Goal: Information Seeking & Learning: Learn about a topic

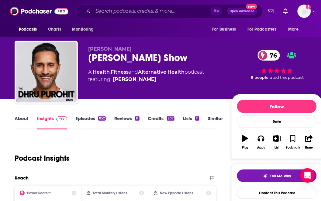
click at [143, 161] on div "Podcast Insights" at bounding box center [113, 154] width 197 height 31
click at [111, 11] on input "Search podcasts, credits, & more..." at bounding box center [152, 11] width 118 height 10
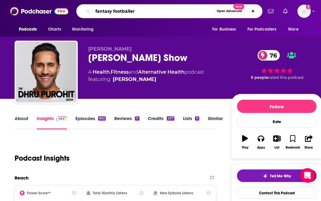
type input "fantasy footballers"
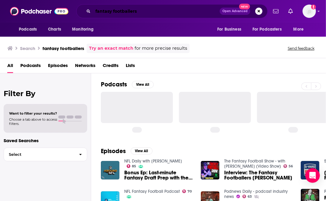
click at [118, 10] on input "fantasy footballers" at bounding box center [156, 11] width 127 height 10
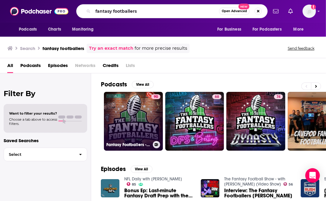
click at [114, 106] on link "90 Fantasy Footballers - Fantasy Football Podcast" at bounding box center [133, 121] width 59 height 59
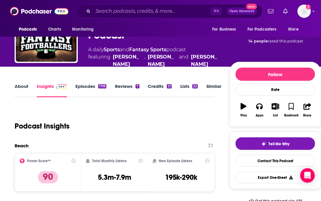
scroll to position [42, 0]
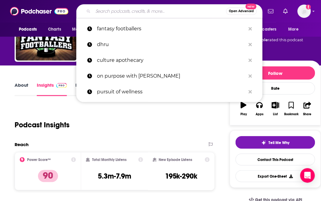
click at [115, 10] on input "Search podcasts, credits, & more..." at bounding box center [159, 11] width 133 height 10
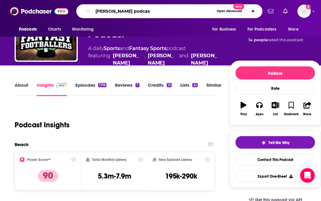
type input "[PERSON_NAME] podcast"
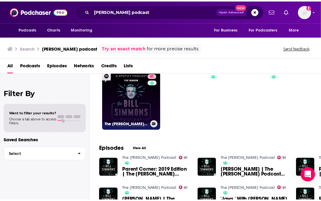
scroll to position [21, 0]
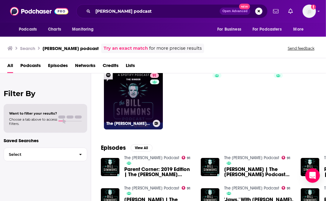
click at [138, 102] on link "91 The [PERSON_NAME] Podcast" at bounding box center [133, 100] width 59 height 59
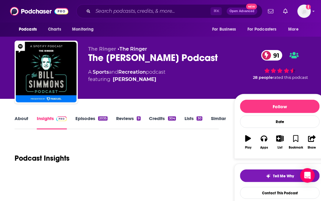
scroll to position [70, 0]
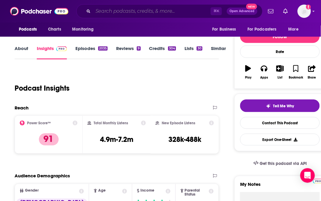
click at [120, 15] on input "Search podcasts, credits, & more..." at bounding box center [152, 11] width 118 height 10
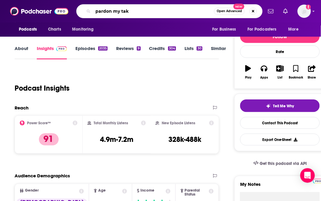
type input "pardon my take"
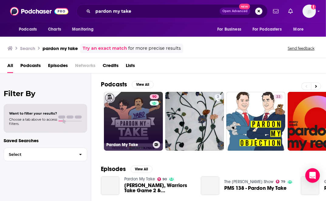
click at [116, 116] on link "90 Pardon My Take" at bounding box center [133, 121] width 59 height 59
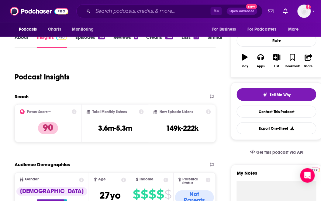
scroll to position [82, 0]
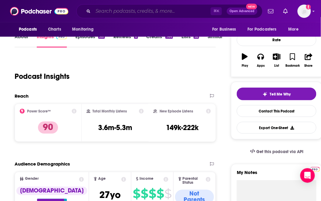
click at [161, 14] on input "Search podcasts, credits, & more..." at bounding box center [152, 11] width 118 height 10
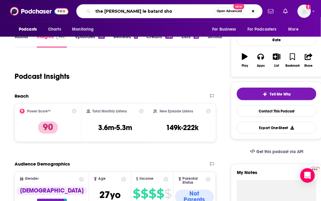
type input "the [PERSON_NAME] le batard show"
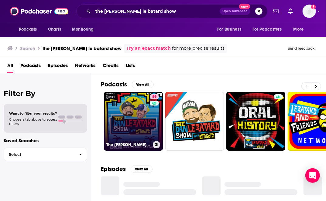
click at [128, 112] on link "89 The [PERSON_NAME] Le Batard Show with Stugotz" at bounding box center [133, 121] width 59 height 59
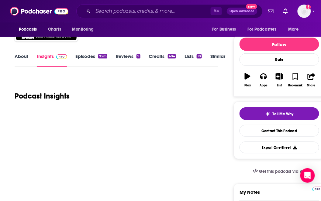
scroll to position [78, 0]
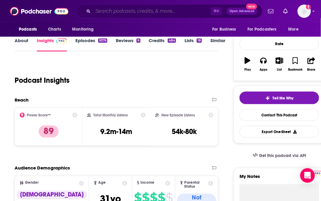
click at [125, 12] on input "Search podcasts, credits, & more..." at bounding box center [152, 11] width 118 height 10
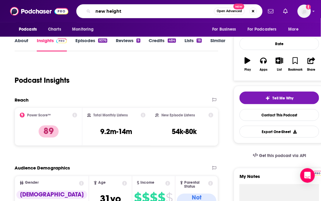
type input "new heights"
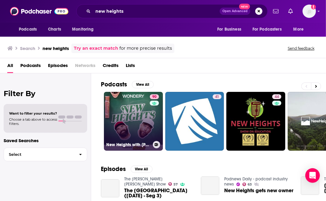
click at [132, 107] on link "90 [GEOGRAPHIC_DATA] with [PERSON_NAME] & [PERSON_NAME]" at bounding box center [133, 121] width 59 height 59
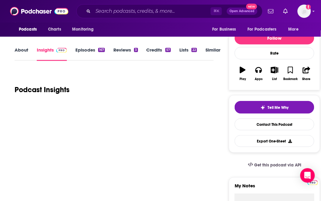
scroll to position [70, 0]
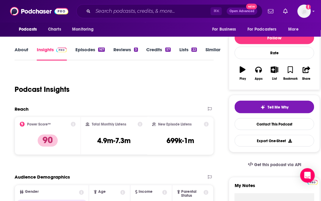
click at [111, 2] on div "Podcasts Charts Monitoring ⌘ K Open Advanced New For Business For Podcasters Mo…" at bounding box center [160, 11] width 321 height 22
click at [104, 12] on input "Search podcasts, credits, & more..." at bounding box center [152, 11] width 118 height 10
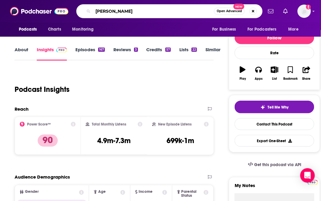
type input "[PERSON_NAME]"
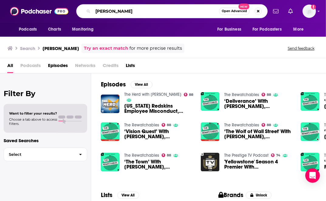
click at [123, 11] on input "[PERSON_NAME]" at bounding box center [156, 11] width 126 height 10
click at [125, 13] on input "[PERSON_NAME]" at bounding box center [156, 11] width 126 height 10
type input "[PERSON_NAME] podcast"
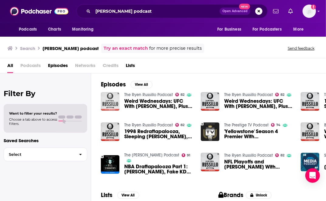
click at [108, 99] on img "Weird Wednesdays: UFC With Jon Anik, Plus 76ers and 'Succession' With Chris Rya…" at bounding box center [110, 101] width 19 height 19
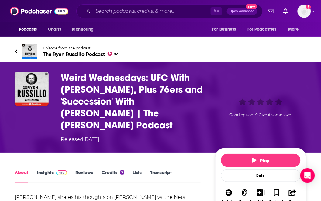
click at [49, 52] on span "The [PERSON_NAME] Podcast 82" at bounding box center [80, 55] width 75 height 6
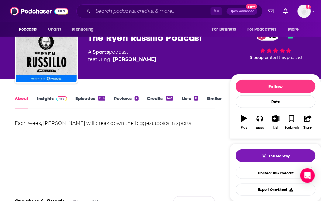
scroll to position [20, 0]
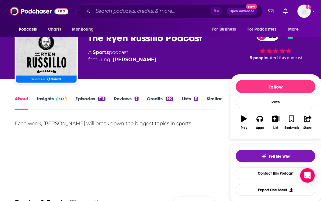
click at [47, 98] on link "Insights" at bounding box center [52, 103] width 30 height 14
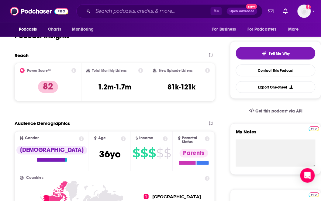
scroll to position [123, 0]
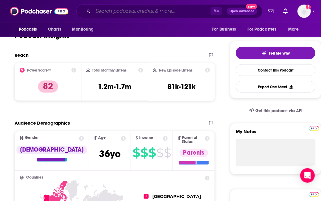
click at [161, 12] on input "Search podcasts, credits, & more..." at bounding box center [152, 11] width 118 height 10
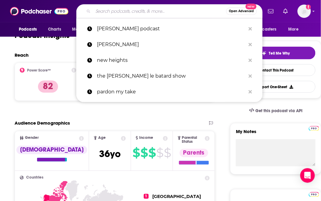
click at [161, 12] on input "Search podcasts, credits, & more..." at bounding box center [159, 11] width 133 height 10
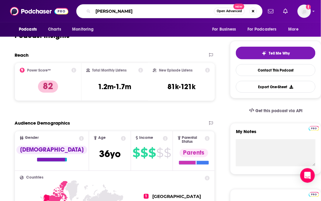
type input "[PERSON_NAME]"
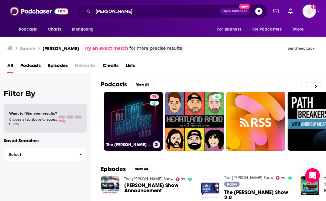
click at [135, 120] on link "79 The [PERSON_NAME] Show" at bounding box center [133, 121] width 59 height 59
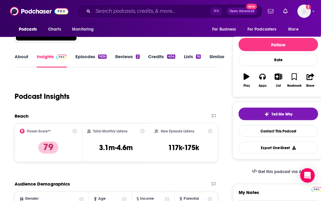
scroll to position [62, 0]
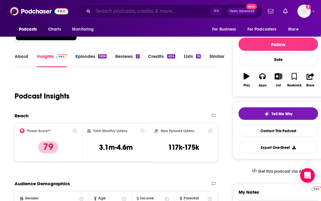
click at [132, 12] on input "Search podcasts, credits, & more..." at bounding box center [152, 11] width 118 height 10
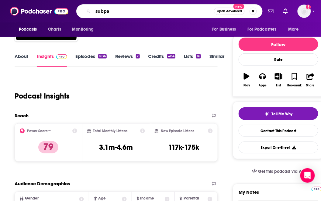
type input "subpar"
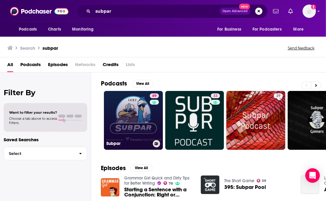
click at [128, 103] on link "69 Subpar" at bounding box center [133, 120] width 59 height 59
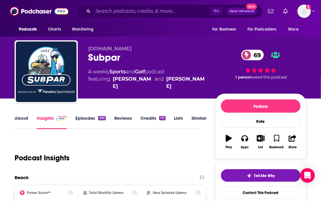
scroll to position [135, 0]
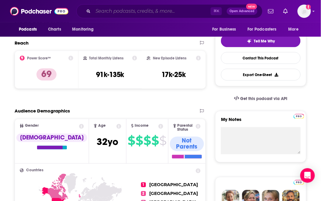
click at [143, 15] on input "Search podcasts, credits, & more..." at bounding box center [152, 11] width 118 height 10
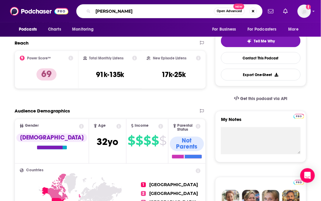
type input "[PERSON_NAME]"
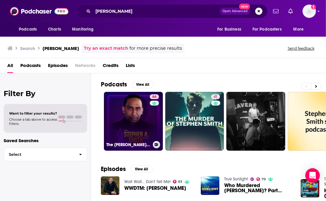
click at [122, 101] on link "66 The [PERSON_NAME] Show" at bounding box center [133, 121] width 59 height 59
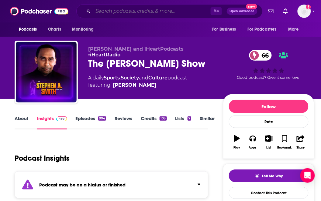
click at [122, 12] on input "Search podcasts, credits, & more..." at bounding box center [152, 11] width 118 height 10
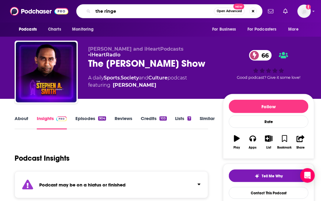
type input "the ringer"
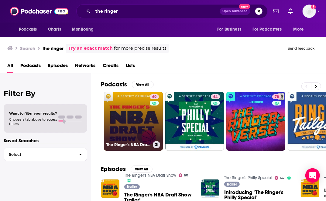
click at [115, 106] on link "60 The Ringer's NBA Draft Show" at bounding box center [133, 121] width 59 height 59
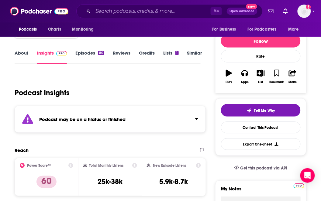
scroll to position [54, 0]
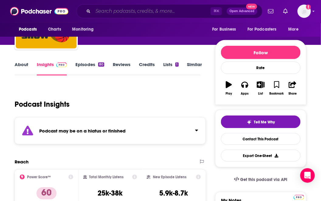
click at [135, 12] on input "Search podcasts, credits, & more..." at bounding box center [152, 11] width 118 height 10
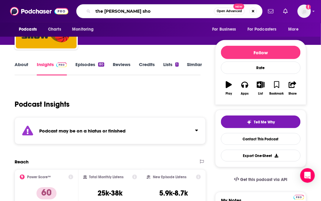
type input "the [PERSON_NAME] show"
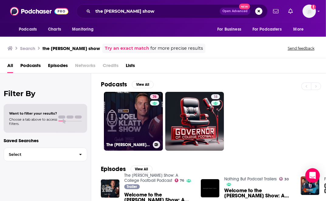
click at [125, 112] on link "76 The [PERSON_NAME] Show: A College Football Podcast" at bounding box center [133, 121] width 59 height 59
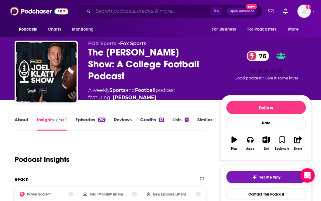
click at [137, 15] on input "Search podcasts, credits, & more..." at bounding box center [152, 11] width 118 height 10
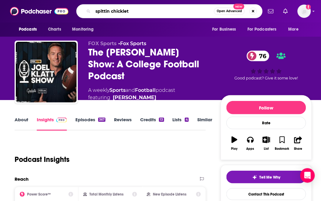
type input "spittin chicklets"
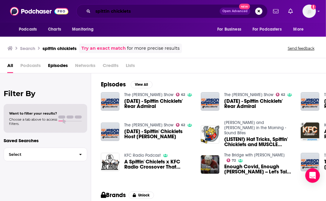
click at [125, 12] on input "spittin chicklets" at bounding box center [156, 11] width 127 height 10
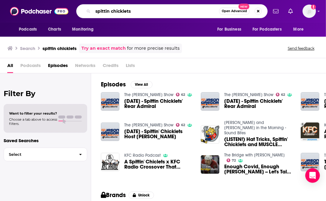
click at [124, 12] on input "spittin chicklets" at bounding box center [156, 11] width 126 height 10
type input "spittin chiclets"
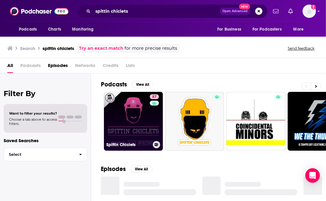
click at [117, 96] on link "87 Spittin Chiclets" at bounding box center [133, 121] width 59 height 59
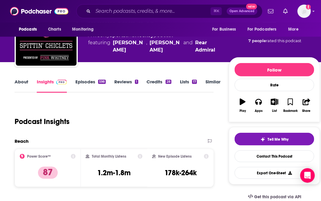
scroll to position [31, 0]
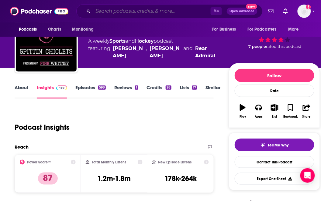
click at [117, 10] on input "Search podcasts, credits, & more..." at bounding box center [152, 11] width 118 height 10
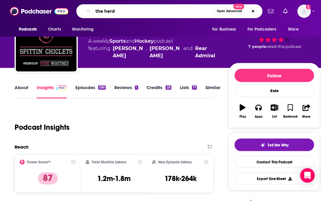
type input "the herd"
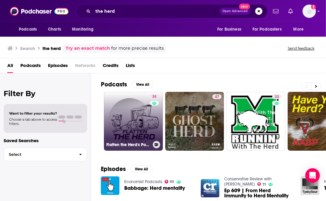
click at [121, 106] on link "35 Flatten the Herd's Podcast" at bounding box center [133, 121] width 59 height 59
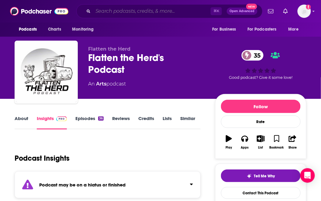
click at [132, 9] on input "Search podcasts, credits, & more..." at bounding box center [152, 11] width 118 height 10
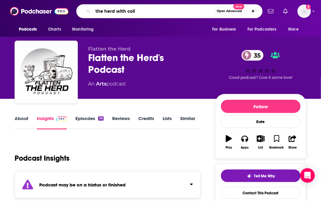
type input "the herd with [PERSON_NAME]"
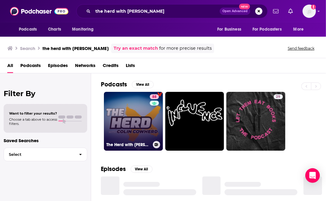
click at [122, 101] on link "88 The Herd with [PERSON_NAME]" at bounding box center [133, 121] width 59 height 59
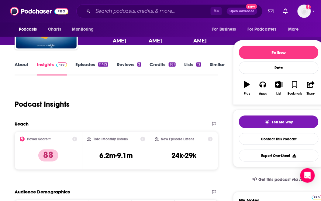
scroll to position [56, 0]
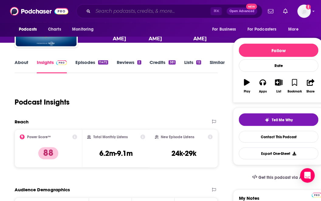
click at [145, 11] on input "Search podcasts, credits, & more..." at bounding box center [152, 11] width 118 height 10
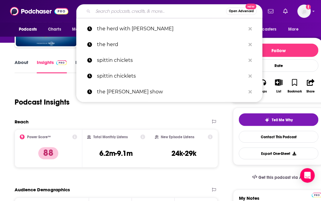
click at [145, 11] on input "Search podcasts, credits, & more..." at bounding box center [159, 11] width 133 height 10
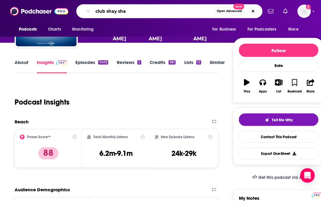
type input "club [PERSON_NAME]"
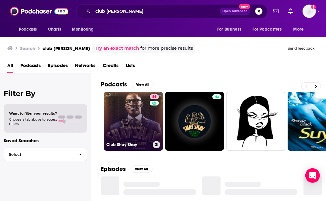
click at [126, 105] on link "86 Club [PERSON_NAME]" at bounding box center [133, 121] width 59 height 59
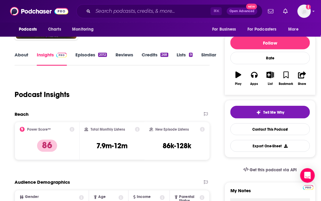
scroll to position [67, 0]
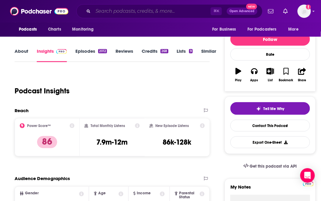
click at [121, 12] on input "Search podcasts, credits, & more..." at bounding box center [152, 11] width 118 height 10
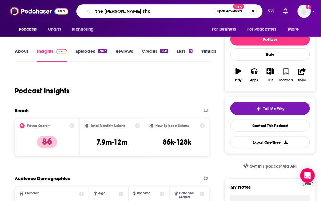
type input "the [PERSON_NAME] show"
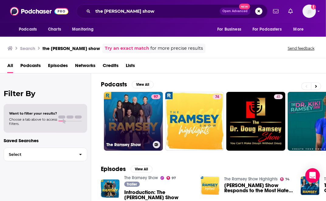
click at [141, 124] on link "97 The [PERSON_NAME] Show" at bounding box center [133, 121] width 59 height 59
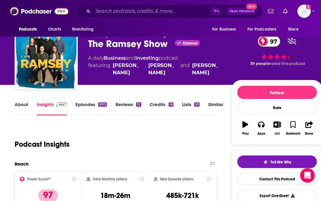
scroll to position [25, 0]
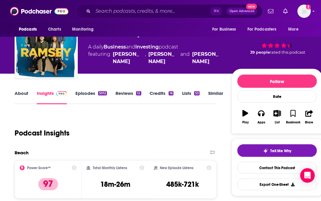
click at [125, 16] on div "⌘ K Open Advanced New" at bounding box center [169, 11] width 186 height 14
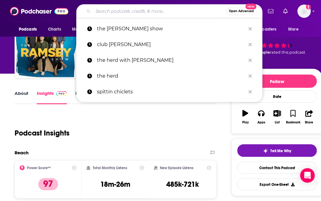
click at [125, 15] on input "Search podcasts, credits, & more..." at bounding box center [159, 11] width 133 height 10
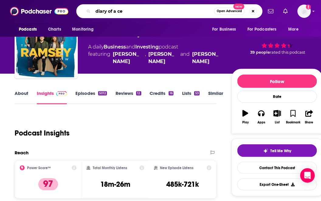
type input "diary of a ceo"
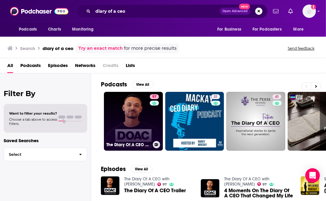
click at [132, 127] on link "97 The Diary Of A CEO with [PERSON_NAME]" at bounding box center [133, 121] width 59 height 59
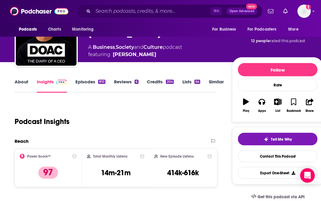
scroll to position [43, 0]
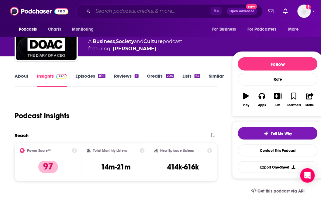
click at [115, 10] on input "Search podcasts, credits, & more..." at bounding box center [152, 11] width 118 height 10
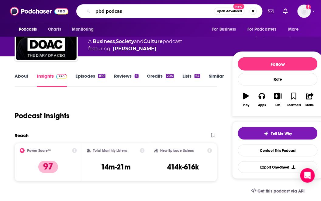
type input "pbd podcast"
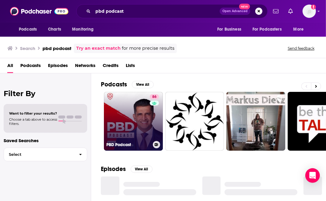
click at [131, 133] on link "86 PBD Podcast" at bounding box center [133, 121] width 59 height 59
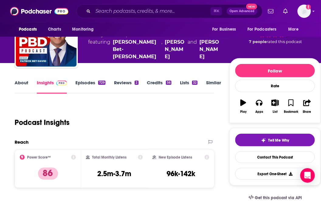
scroll to position [62, 0]
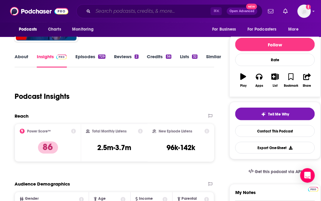
click at [123, 15] on input "Search podcasts, credits, & more..." at bounding box center [152, 11] width 118 height 10
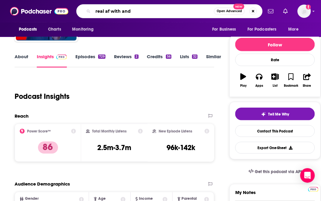
type input "real af with [PERSON_NAME]"
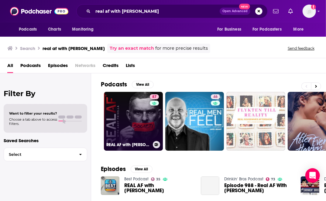
click at [127, 101] on link "87 REAL AF with [PERSON_NAME]" at bounding box center [133, 121] width 59 height 59
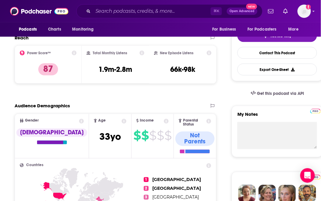
scroll to position [138, 0]
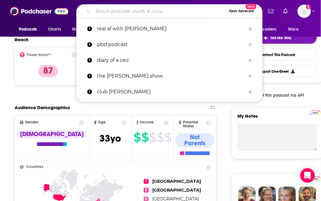
click at [132, 12] on input "Search podcasts, credits, & more..." at bounding box center [159, 11] width 133 height 10
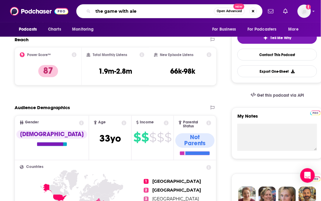
type input "the game with [PERSON_NAME]"
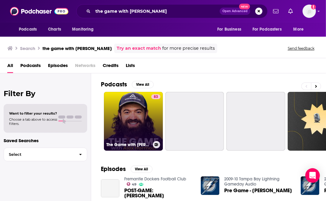
click at [125, 115] on link "83 The Game with [PERSON_NAME]" at bounding box center [133, 121] width 59 height 59
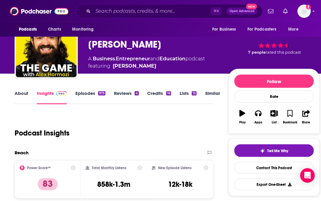
scroll to position [39, 0]
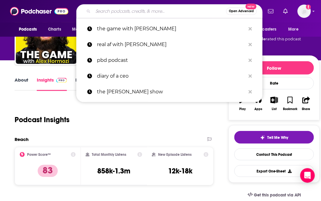
click at [135, 12] on input "Search podcasts, credits, & more..." at bounding box center [159, 11] width 133 height 10
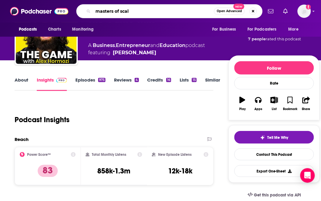
type input "masters of scale"
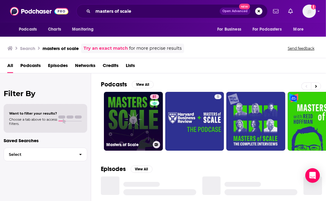
click at [129, 116] on link "81 Masters of Scale" at bounding box center [133, 121] width 59 height 59
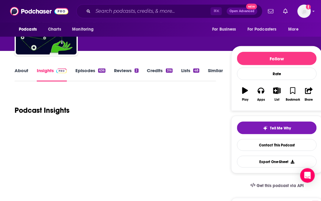
scroll to position [80, 0]
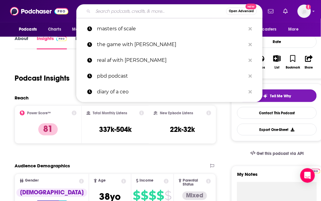
click at [139, 16] on input "Search podcasts, credits, & more..." at bounding box center [159, 11] width 133 height 10
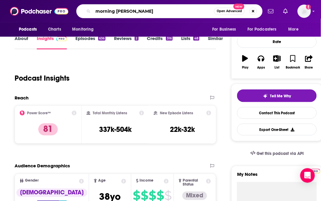
type input "morning brew daily"
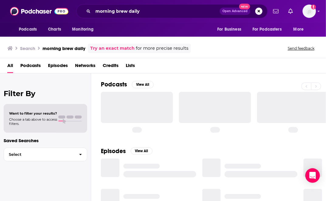
click at [145, 106] on div at bounding box center [137, 107] width 72 height 31
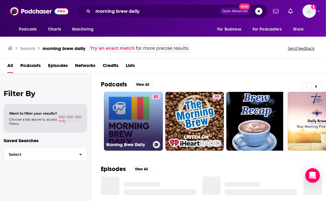
click at [138, 109] on link "83 Morning Brew Daily" at bounding box center [133, 121] width 59 height 59
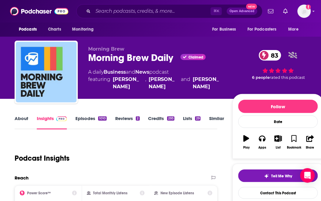
scroll to position [77, 0]
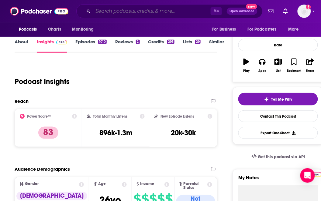
click at [139, 13] on input "Search podcasts, credits, & more..." at bounding box center [152, 11] width 118 height 10
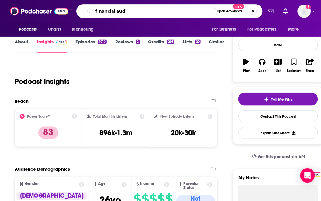
type input "financial audit"
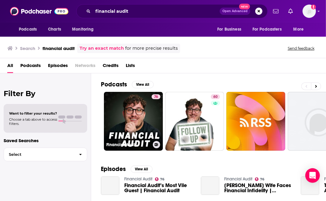
click at [140, 105] on link "76 Financial Audit" at bounding box center [133, 121] width 59 height 59
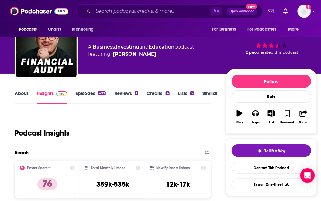
scroll to position [37, 0]
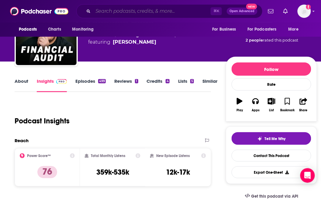
click at [139, 9] on input "Search podcasts, credits, & more..." at bounding box center [152, 11] width 118 height 10
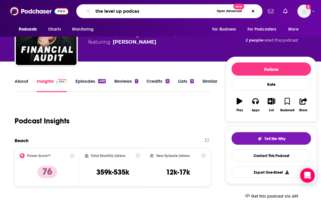
type input "the level up podcast"
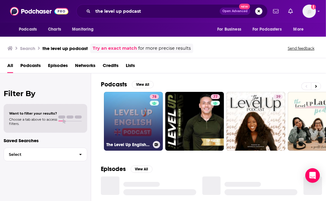
click at [124, 100] on link "78 The Level Up English Podcast" at bounding box center [133, 121] width 59 height 59
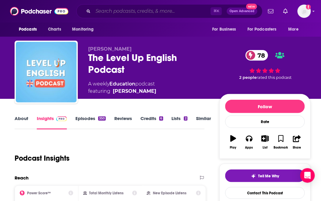
click at [138, 12] on input "Search podcasts, credits, & more..." at bounding box center [152, 11] width 118 height 10
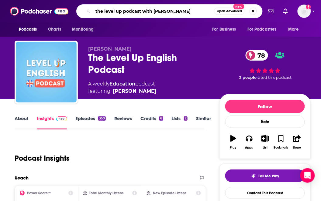
type input "the level up podcast with [PERSON_NAME]"
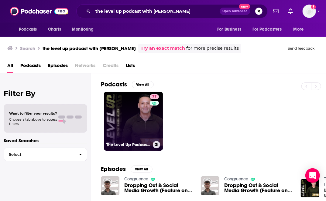
click at [130, 109] on link "77 The Level Up Podcast w/ [PERSON_NAME]" at bounding box center [133, 121] width 59 height 59
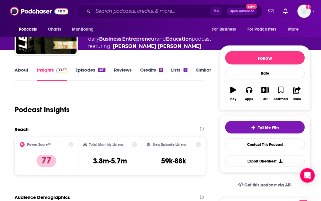
scroll to position [55, 0]
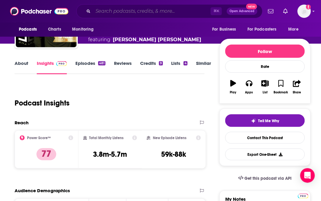
click at [139, 11] on input "Search podcasts, credits, & more..." at bounding box center [152, 11] width 118 height 10
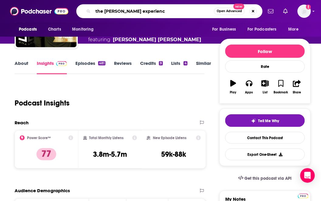
type input "the [PERSON_NAME] experience"
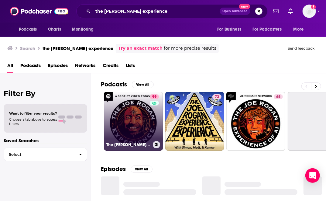
click at [122, 108] on link "99 The [PERSON_NAME] Experience" at bounding box center [133, 121] width 59 height 59
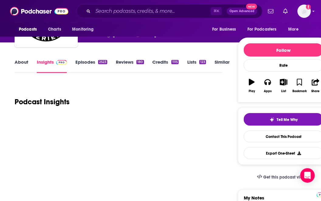
scroll to position [57, 0]
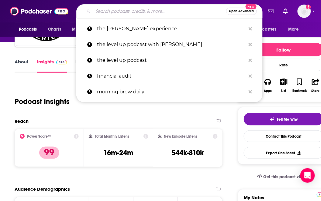
click at [134, 11] on input "Search podcasts, credits, & more..." at bounding box center [159, 11] width 133 height 10
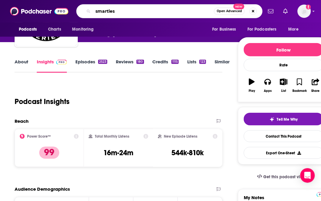
type input "smartless"
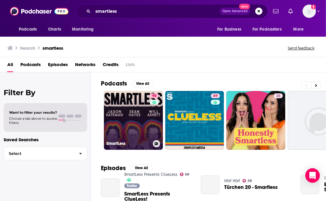
click at [118, 108] on link "95 SmartLess" at bounding box center [133, 120] width 59 height 59
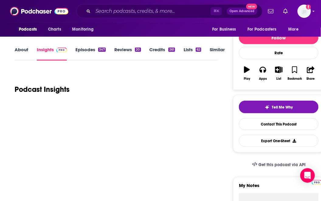
scroll to position [70, 0]
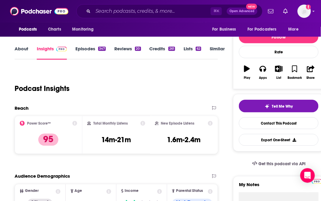
click at [160, 16] on div "⌘ K Open Advanced New" at bounding box center [169, 11] width 186 height 14
click at [158, 15] on input "Search podcasts, credits, & more..." at bounding box center [152, 11] width 118 height 10
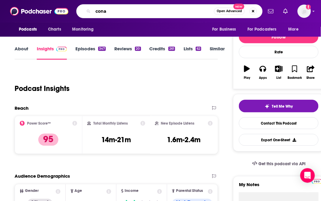
type input "conan"
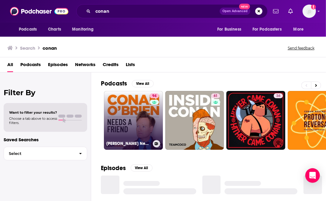
click at [127, 101] on link "94 [PERSON_NAME] Needs A Friend" at bounding box center [133, 120] width 59 height 59
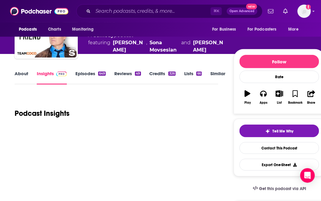
scroll to position [59, 0]
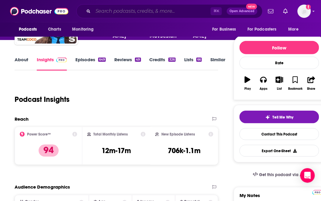
click at [158, 12] on input "Search podcasts, credits, & more..." at bounding box center [152, 11] width 118 height 10
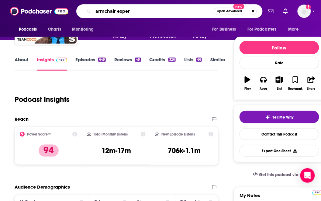
type input "armchair expert"
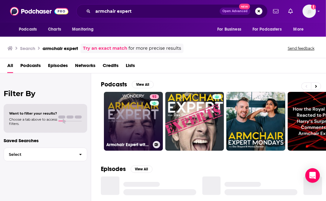
click at [136, 114] on link "93 Armchair Expert with [PERSON_NAME]" at bounding box center [133, 121] width 59 height 59
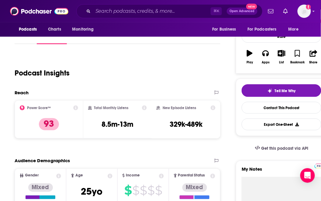
scroll to position [86, 0]
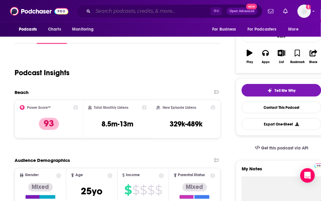
click at [134, 12] on input "Search podcasts, credits, & more..." at bounding box center [152, 11] width 118 height 10
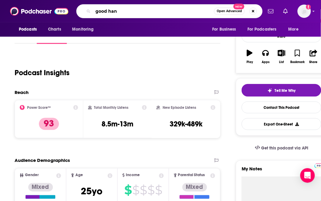
type input "good hang"
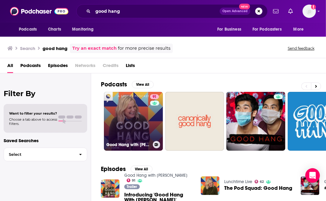
click at [116, 102] on link "91 Good Hang with [PERSON_NAME]" at bounding box center [133, 121] width 59 height 59
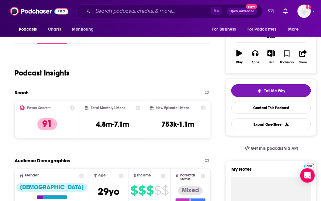
scroll to position [86, 0]
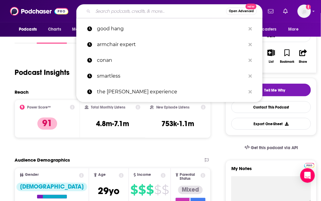
click at [125, 10] on input "Search podcasts, credits, & more..." at bounding box center [159, 11] width 133 height 10
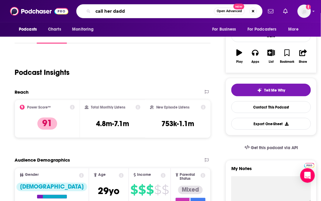
type input "call her daddy"
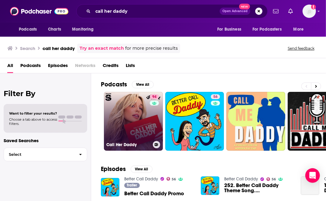
click at [118, 106] on link "94 Call Her Daddy" at bounding box center [133, 121] width 59 height 59
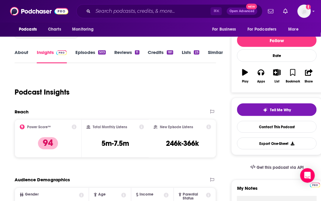
scroll to position [70, 0]
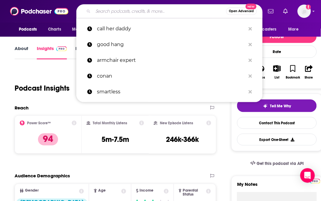
click at [145, 13] on input "Search podcasts, credits, & more..." at bounding box center [159, 11] width 133 height 10
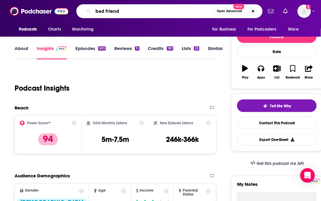
type input "bad friends"
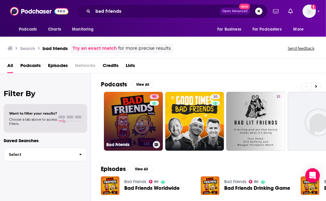
click at [120, 101] on link "90 Bad Friends" at bounding box center [133, 121] width 59 height 59
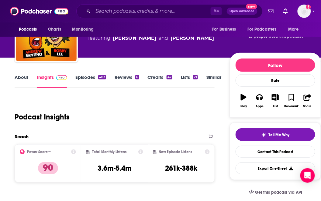
scroll to position [54, 0]
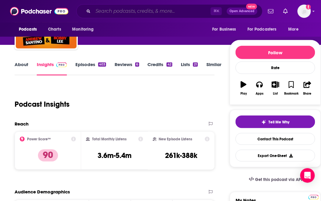
click at [123, 11] on input "Search podcasts, credits, & more..." at bounding box center [152, 11] width 118 height 10
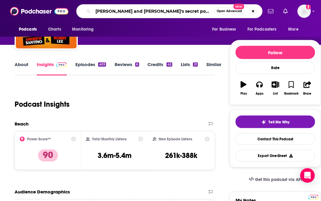
type input "[PERSON_NAME] and [PERSON_NAME]'s secret podcast"
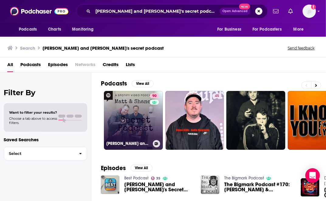
click at [124, 108] on link "90 [PERSON_NAME] and [PERSON_NAME]'s Secret Podcast" at bounding box center [133, 120] width 59 height 59
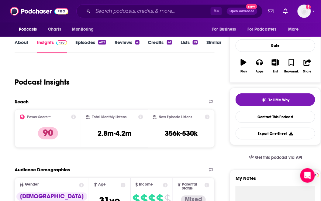
scroll to position [78, 0]
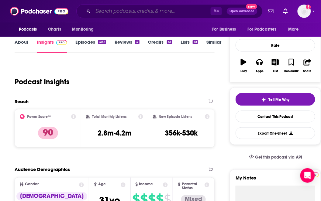
click at [138, 12] on input "Search podcasts, credits, & more..." at bounding box center [152, 11] width 118 height 10
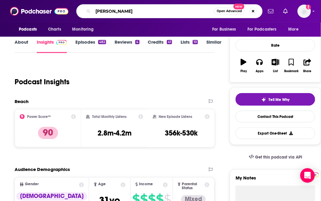
type input "[PERSON_NAME]"
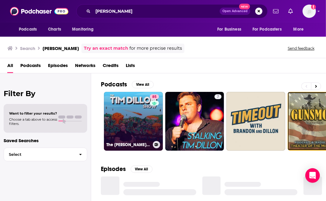
click at [135, 108] on link "85 The [PERSON_NAME] Show" at bounding box center [133, 121] width 59 height 59
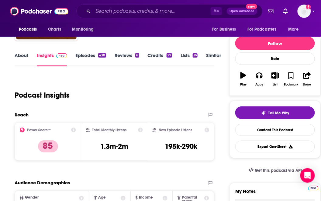
scroll to position [65, 0]
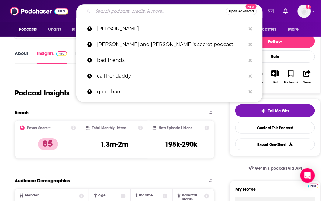
click at [107, 10] on input "Search podcasts, credits, & more..." at bounding box center [159, 11] width 133 height 10
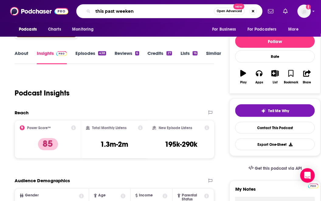
type input "this past weekend"
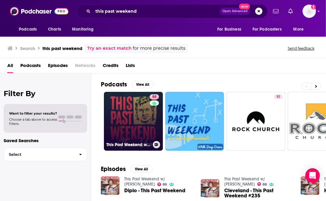
click at [135, 111] on link "88 This Past Weekend w/ [PERSON_NAME]" at bounding box center [133, 121] width 59 height 59
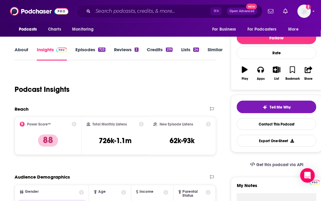
scroll to position [71, 0]
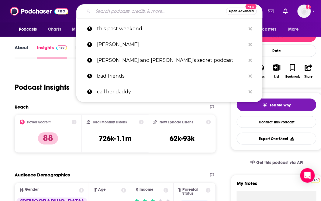
click at [148, 12] on input "Search podcasts, credits, & more..." at bounding box center [159, 11] width 133 height 10
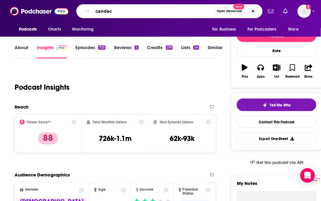
type input "[PERSON_NAME]"
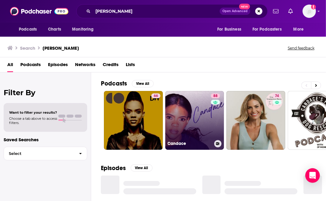
click at [189, 106] on link "88 [PERSON_NAME]" at bounding box center [194, 120] width 59 height 59
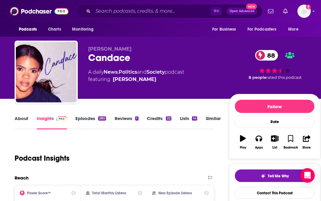
scroll to position [68, 0]
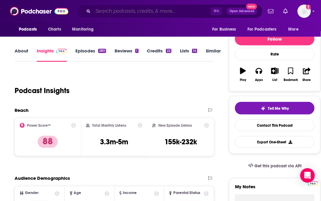
click at [123, 14] on input "Search podcasts, credits, & more..." at bounding box center [152, 11] width 118 height 10
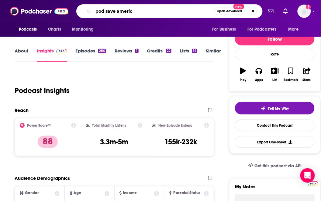
type input "pod save america"
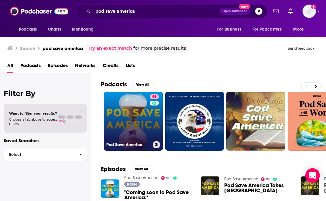
click at [112, 118] on link "96 Pod Save America" at bounding box center [133, 121] width 59 height 59
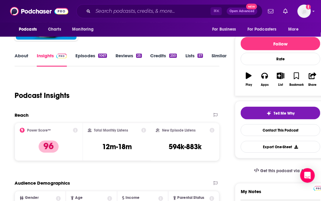
scroll to position [63, 0]
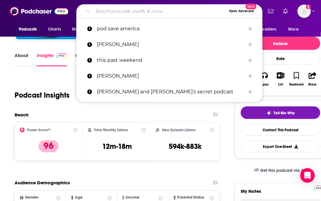
click at [117, 12] on input "Search podcasts, credits, & more..." at bounding box center [159, 11] width 133 height 10
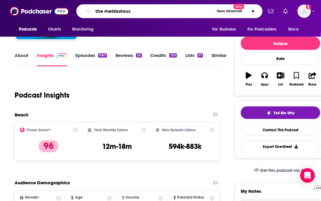
type input "the meidastouch"
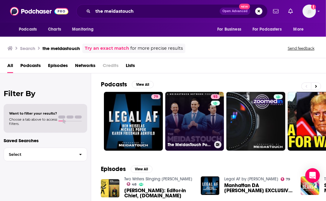
click at [183, 113] on link "93 The MeidasTouch Podcast" at bounding box center [194, 121] width 59 height 59
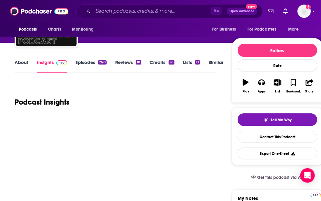
scroll to position [81, 0]
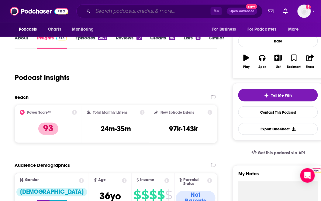
click at [137, 11] on input "Search podcasts, credits, & more..." at bounding box center [152, 11] width 118 height 10
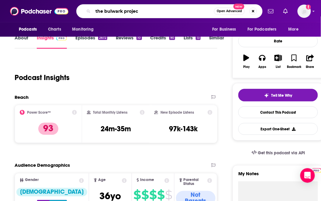
type input "the bulwark project"
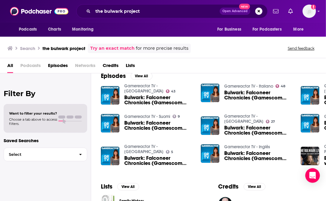
scroll to position [12, 0]
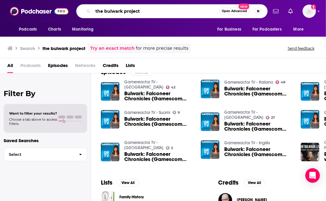
drag, startPoint x: 125, startPoint y: 10, endPoint x: 165, endPoint y: 8, distance: 40.2
click at [165, 13] on input "the bulwark project" at bounding box center [156, 11] width 126 height 10
drag, startPoint x: 135, startPoint y: 12, endPoint x: 127, endPoint y: 12, distance: 7.6
click at [127, 12] on input "the bulwark project" at bounding box center [156, 11] width 126 height 10
type input "the bulwark"
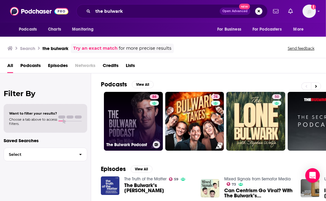
click at [115, 103] on link "86 The Bulwark Podcast" at bounding box center [133, 121] width 59 height 59
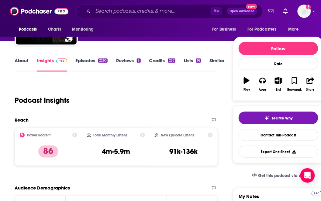
scroll to position [70, 0]
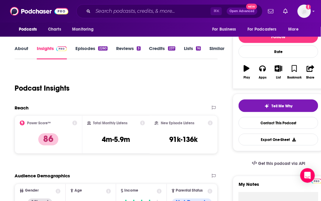
click at [102, 5] on div "⌘ K Open Advanced New" at bounding box center [169, 11] width 186 height 14
click at [99, 15] on input "Search podcasts, credits, & more..." at bounding box center [152, 11] width 118 height 10
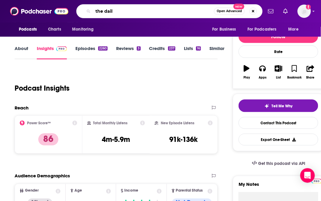
type input "the daily"
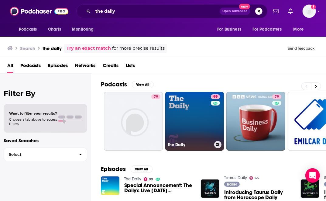
click at [183, 104] on link "99 The Daily" at bounding box center [194, 121] width 59 height 59
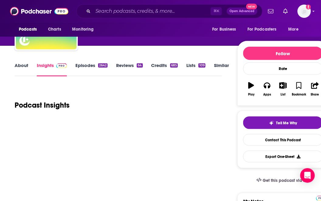
scroll to position [72, 0]
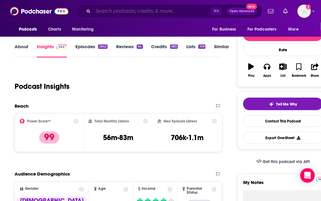
click at [136, 10] on input "Search podcasts, credits, & more..." at bounding box center [152, 11] width 118 height 10
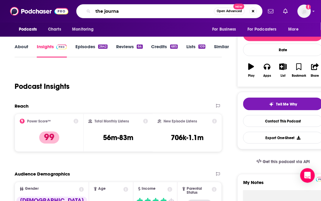
type input "the journal"
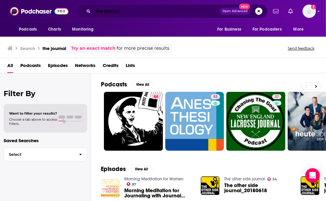
click at [123, 11] on input "the journal" at bounding box center [156, 11] width 127 height 10
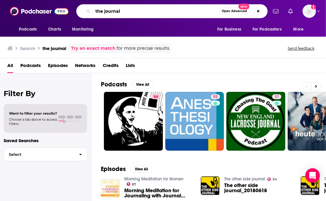
click at [123, 11] on input "the journal" at bounding box center [156, 11] width 126 height 10
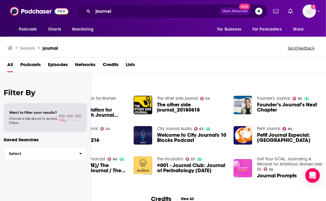
scroll to position [0, 67]
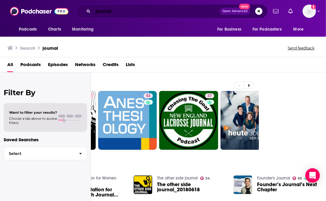
click at [130, 15] on input "journal" at bounding box center [156, 11] width 127 height 10
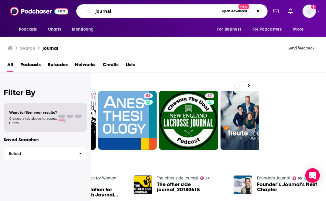
click at [130, 14] on input "journal" at bounding box center [156, 11] width 126 height 10
type input "h"
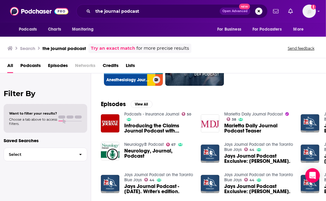
scroll to position [74, 0]
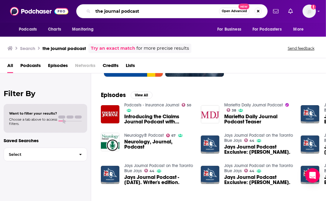
drag, startPoint x: 124, startPoint y: 12, endPoint x: 162, endPoint y: 7, distance: 39.2
click at [162, 12] on input "the journal podcast" at bounding box center [156, 11] width 126 height 10
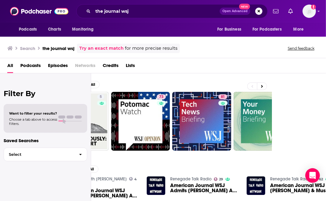
scroll to position [0, 67]
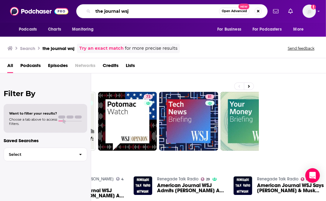
click at [101, 14] on input "the journal wsj" at bounding box center [156, 11] width 126 height 10
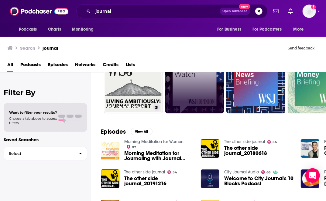
scroll to position [36, 0]
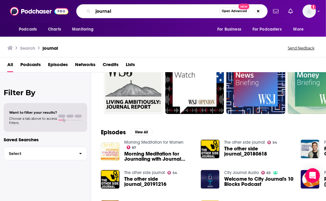
click at [142, 9] on input "journal" at bounding box center [156, 11] width 126 height 10
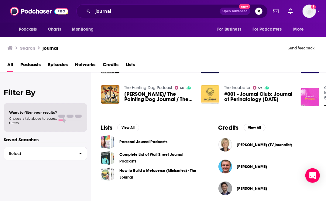
scroll to position [150, 0]
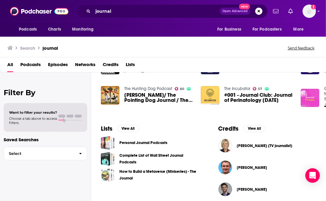
click at [25, 66] on span "Podcasts" at bounding box center [30, 66] width 20 height 12
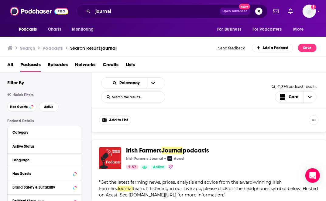
scroll to position [543, 0]
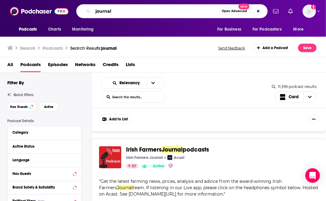
click at [96, 10] on input "journal" at bounding box center [156, 11] width 126 height 10
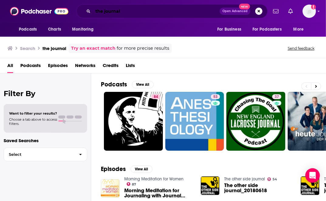
click at [128, 13] on input "the journal" at bounding box center [156, 11] width 127 height 10
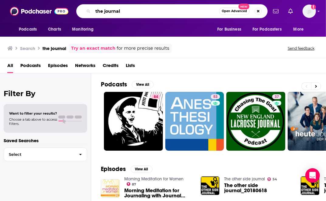
click at [128, 13] on input "the journal" at bounding box center [156, 11] width 126 height 10
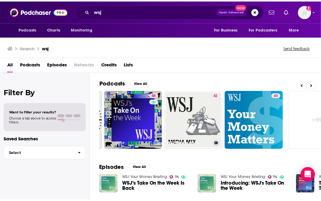
scroll to position [0, 333]
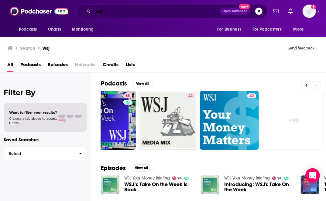
click at [101, 12] on input "wsj" at bounding box center [156, 11] width 127 height 10
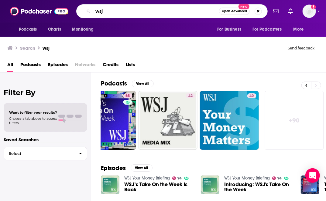
click at [101, 12] on input "wsj" at bounding box center [156, 11] width 126 height 10
type input "THE JOURNAL."
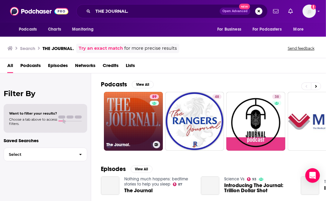
click at [121, 106] on link "89 The Journal." at bounding box center [133, 121] width 59 height 59
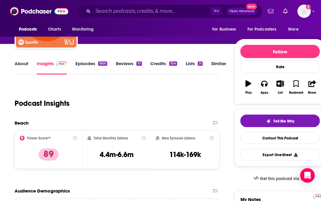
scroll to position [57, 0]
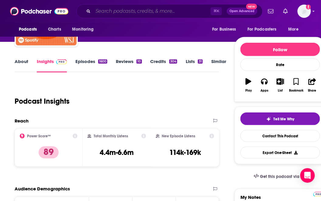
click at [111, 12] on input "Search podcasts, credits, & more..." at bounding box center [152, 11] width 118 height 10
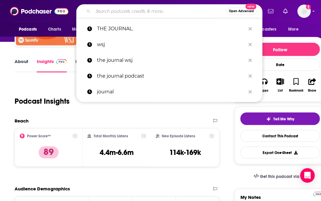
click at [111, 12] on input "Search podcasts, credits, & more..." at bounding box center [159, 11] width 133 height 10
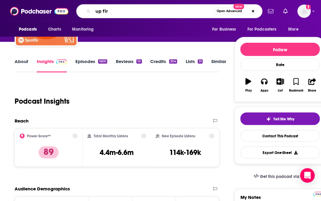
type input "up firs"
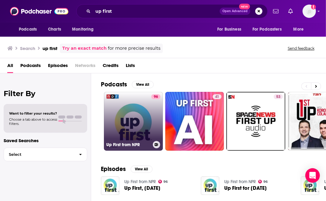
click at [128, 132] on link "96 Up First from NPR" at bounding box center [133, 121] width 59 height 59
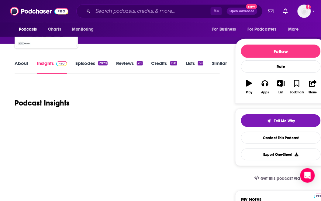
scroll to position [77, 0]
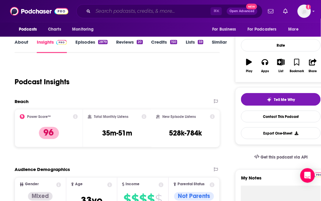
click at [113, 11] on input "Search podcasts, credits, & more..." at bounding box center [152, 11] width 118 height 10
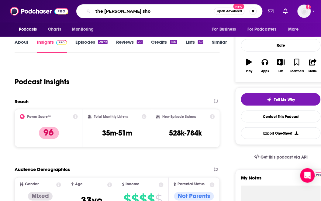
type input "the [PERSON_NAME] show"
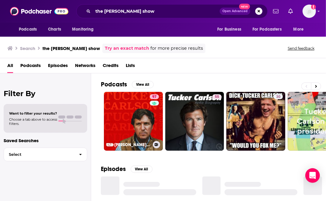
click at [129, 114] on link "97 The [PERSON_NAME] Show" at bounding box center [133, 121] width 59 height 59
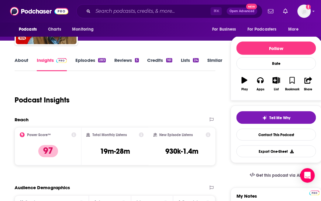
scroll to position [80, 0]
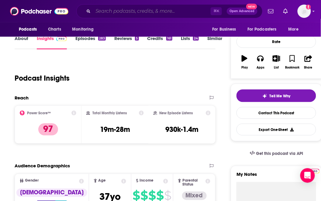
click at [137, 11] on input "Search podcasts, credits, & more..." at bounding box center [152, 11] width 118 height 10
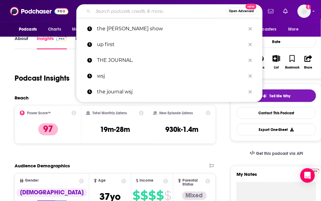
click at [137, 11] on input "Search podcasts, credits, & more..." at bounding box center [159, 11] width 133 height 10
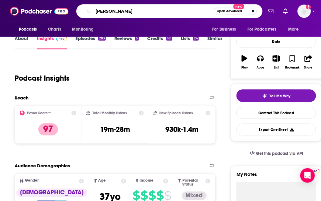
type input "[PERSON_NAME]"
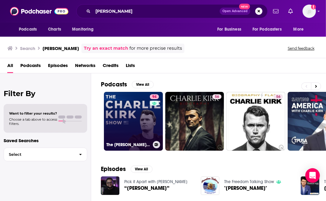
click at [128, 103] on link "94 The [PERSON_NAME] Show" at bounding box center [133, 121] width 59 height 59
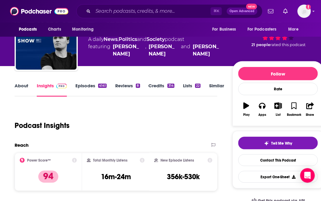
scroll to position [37, 0]
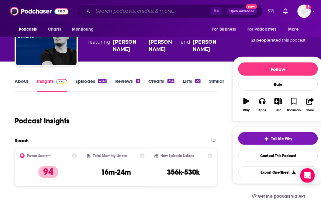
click at [140, 15] on input "Search podcasts, credits, & more..." at bounding box center [152, 11] width 118 height 10
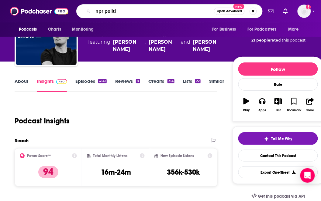
type input "npr politic"
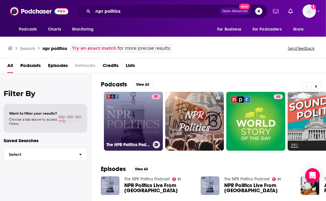
click at [145, 115] on link "91 The NPR Politics Podcast" at bounding box center [133, 121] width 59 height 59
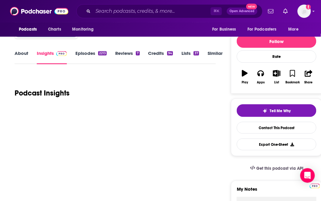
scroll to position [70, 0]
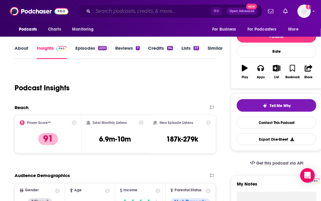
click at [144, 13] on input "Search podcasts, credits, & more..." at bounding box center [152, 11] width 118 height 10
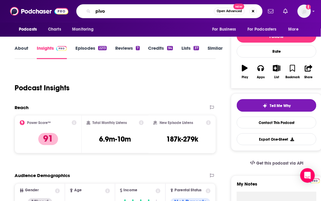
type input "pivot"
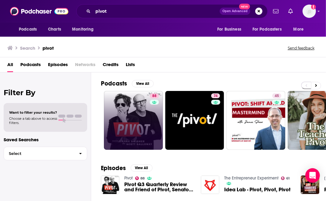
drag, startPoint x: 0, startPoint y: 0, endPoint x: 150, endPoint y: 107, distance: 184.0
click at [150, 107] on div "88" at bounding box center [155, 121] width 11 height 54
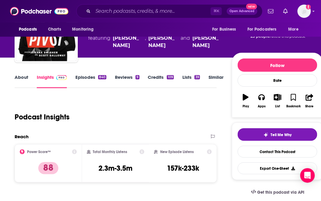
scroll to position [46, 0]
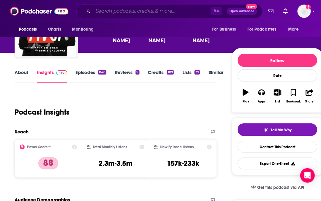
click at [107, 12] on input "Search podcasts, credits, & more..." at bounding box center [152, 11] width 118 height 10
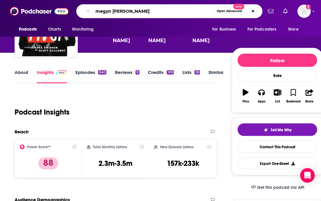
type input "megyn kelly"
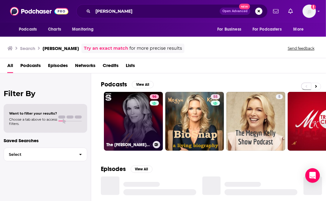
click at [130, 103] on link "96 The Megyn Kelly Show" at bounding box center [133, 121] width 59 height 59
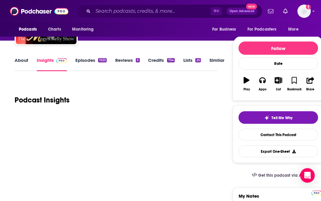
scroll to position [60, 0]
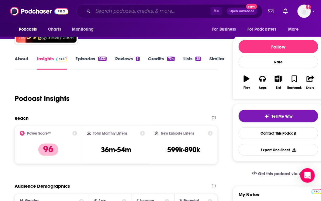
click at [102, 14] on input "Search podcasts, credits, & more..." at bounding box center [152, 11] width 118 height 10
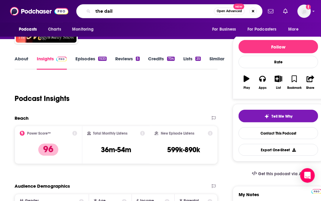
type input "the daily"
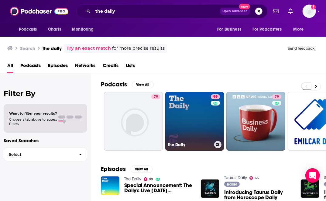
click at [177, 100] on link "99 The Daily" at bounding box center [194, 121] width 59 height 59
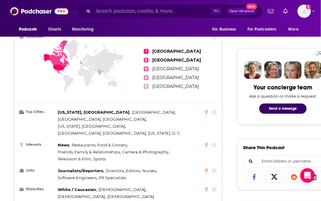
scroll to position [263, 0]
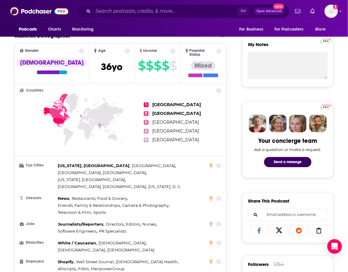
scroll to position [211, 0]
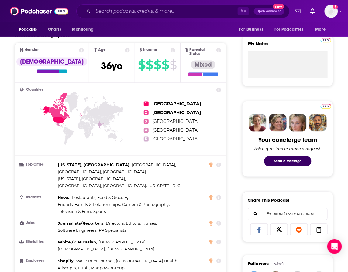
click at [223, 131] on div "Countries 1 United States 2 Canada 3 United Kingdom 4 Mexico 5 India Top Cities…" at bounding box center [120, 219] width 211 height 273
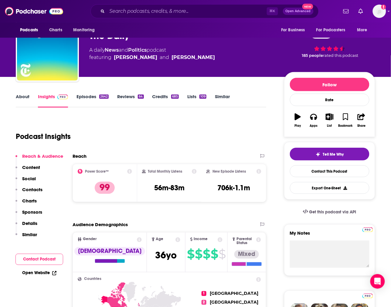
scroll to position [0, 0]
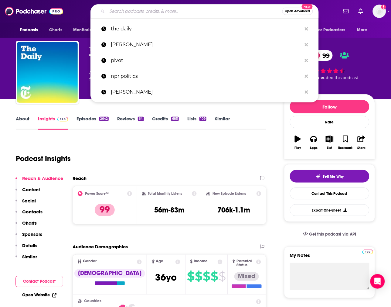
click at [157, 9] on input "Search podcasts, credits, & more..." at bounding box center [194, 11] width 175 height 10
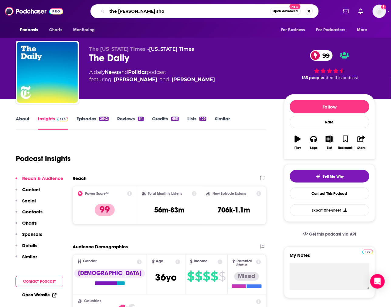
type input "the megyn kelly show"
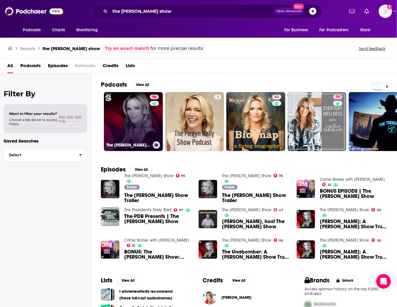
click at [152, 124] on div "96" at bounding box center [155, 117] width 11 height 47
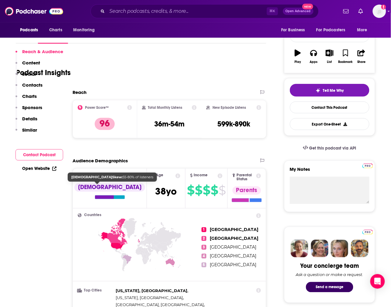
scroll to position [175, 0]
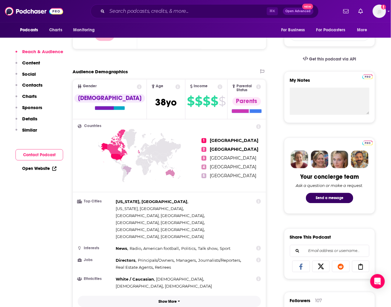
click at [166, 201] on p "Show More" at bounding box center [168, 301] width 18 height 4
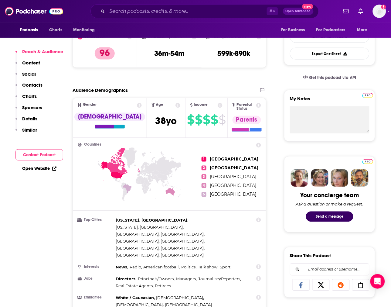
scroll to position [138, 0]
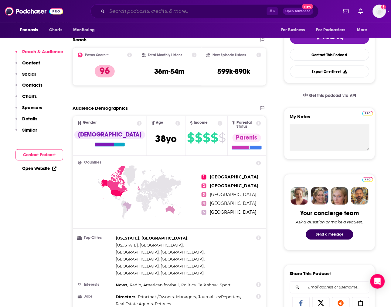
click at [128, 10] on input "Search podcasts, credits, & more..." at bounding box center [187, 11] width 160 height 10
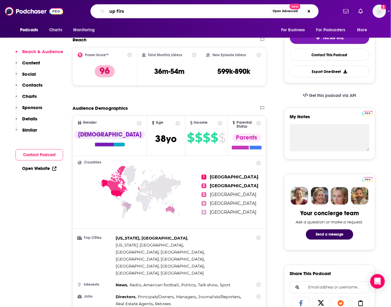
type input "up first"
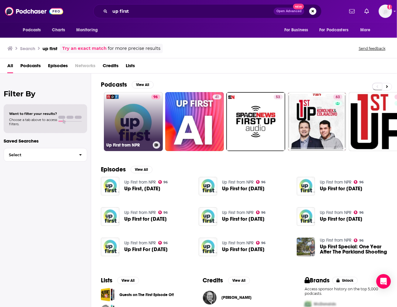
click at [145, 105] on link "96 Up First from NPR" at bounding box center [133, 121] width 59 height 59
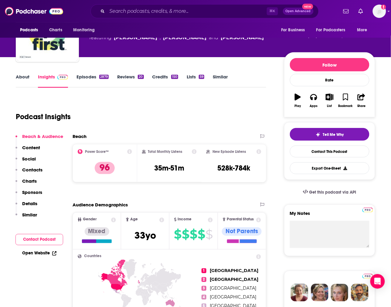
scroll to position [43, 0]
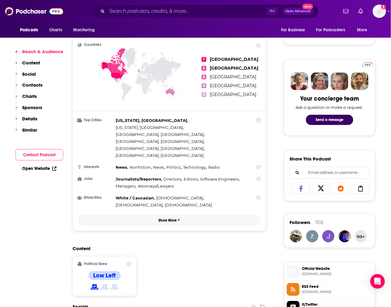
click at [163, 201] on p "Show More" at bounding box center [168, 220] width 18 height 4
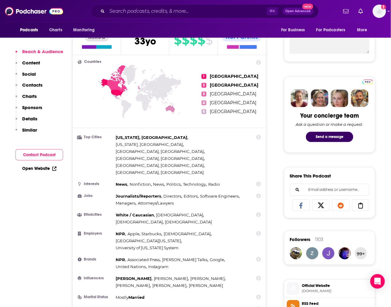
scroll to position [239, 0]
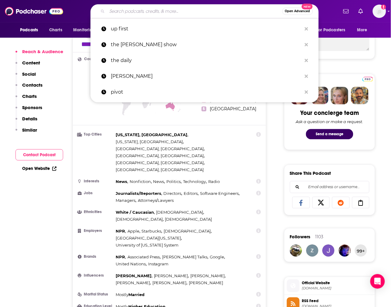
click at [147, 10] on input "Search podcasts, credits, & more..." at bounding box center [194, 11] width 175 height 10
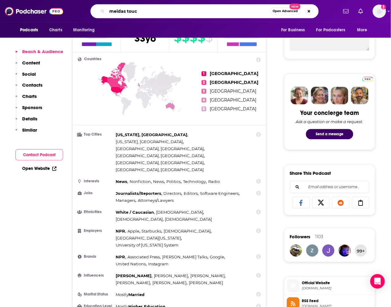
type input "meidas touch"
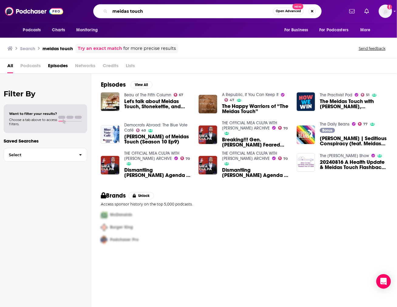
click at [130, 12] on input "meidas touch" at bounding box center [191, 11] width 163 height 10
type input "meidastouch"
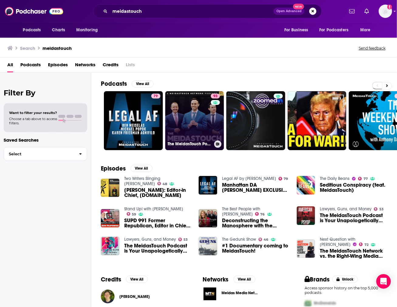
click at [192, 112] on link "93 The MeidasTouch Podcast" at bounding box center [194, 120] width 59 height 59
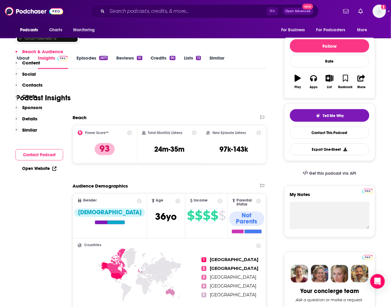
scroll to position [251, 0]
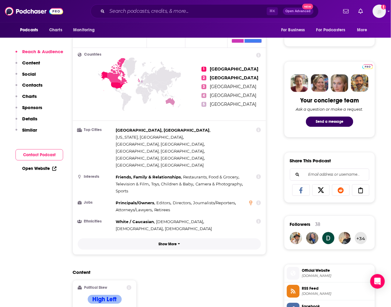
click at [168, 201] on p "Show More" at bounding box center [168, 244] width 18 height 4
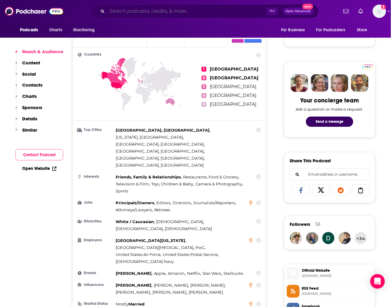
click at [156, 12] on input "Search podcasts, credits, & more..." at bounding box center [187, 11] width 160 height 10
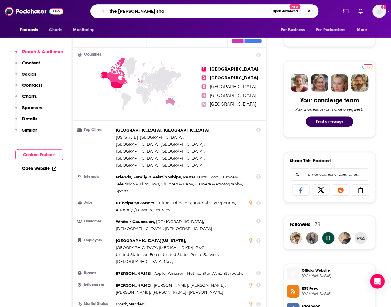
type input "the [PERSON_NAME] show"
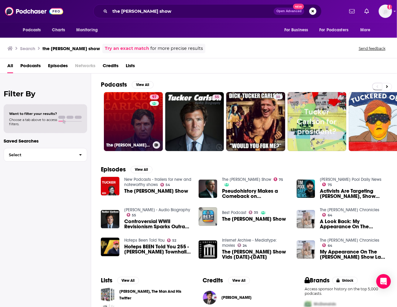
click at [138, 111] on link "97 The [PERSON_NAME] Show" at bounding box center [133, 121] width 59 height 59
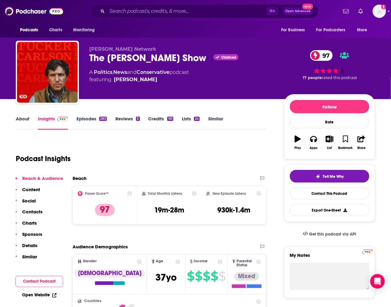
scroll to position [2, 0]
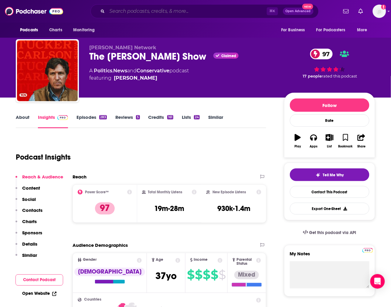
click at [142, 8] on input "Search podcasts, credits, & more..." at bounding box center [187, 11] width 160 height 10
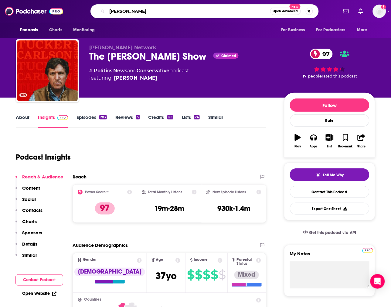
type input "charlie kirk show"
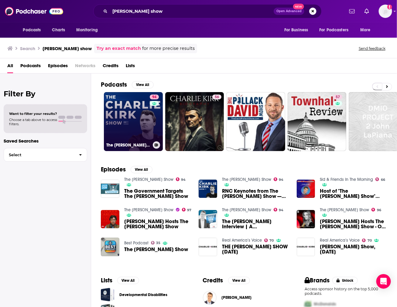
click at [115, 129] on link "94 The [PERSON_NAME] Show" at bounding box center [133, 121] width 59 height 59
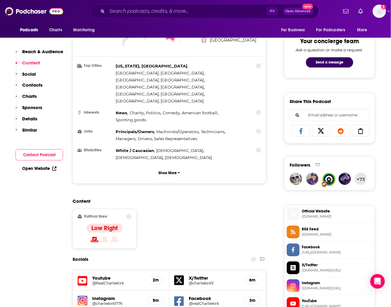
scroll to position [233, 0]
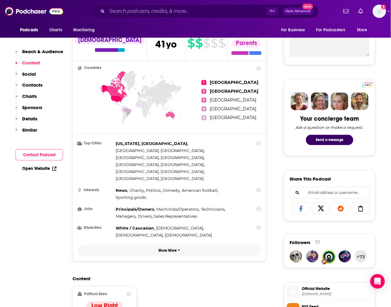
click at [167, 201] on p "Show More" at bounding box center [168, 250] width 18 height 4
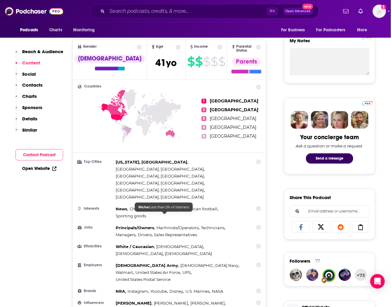
scroll to position [214, 0]
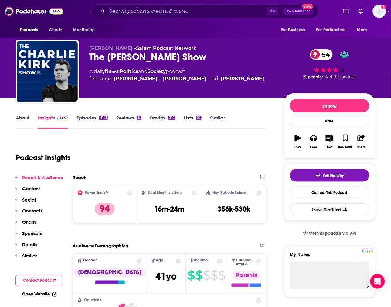
scroll to position [2, 0]
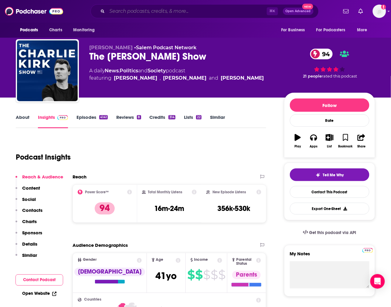
click at [125, 14] on input "Search podcasts, credits, & more..." at bounding box center [187, 11] width 160 height 10
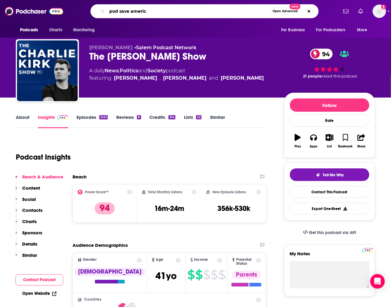
type input "pod save america"
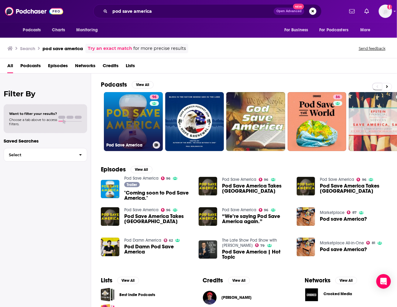
click at [132, 112] on link "96 Pod Save America" at bounding box center [133, 121] width 59 height 59
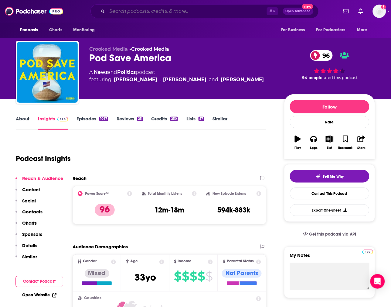
click at [118, 11] on input "Search podcasts, credits, & more..." at bounding box center [187, 11] width 160 height 10
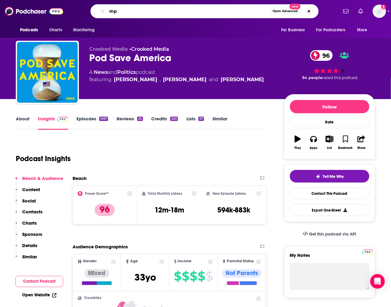
type input "m"
type input "npr politics podcast"
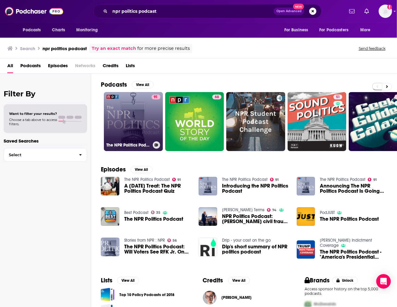
click at [129, 114] on link "91 The NPR Politics Podcast" at bounding box center [133, 121] width 59 height 59
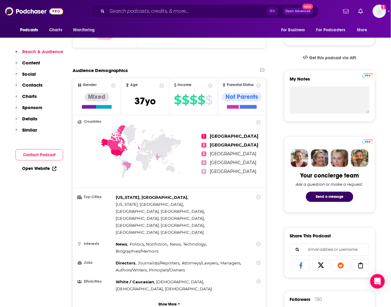
scroll to position [209, 0]
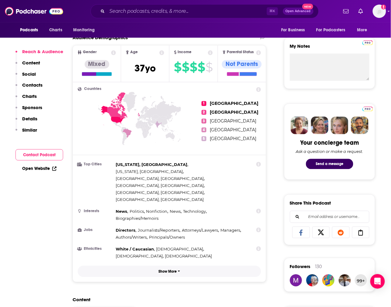
click at [162, 201] on p "Show More" at bounding box center [168, 271] width 18 height 4
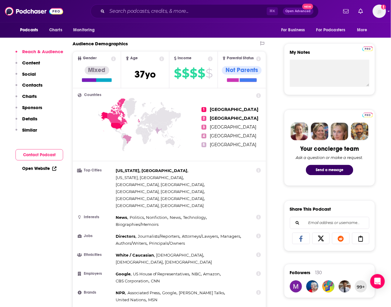
scroll to position [203, 0]
click at [121, 12] on input "Search podcasts, credits, & more..." at bounding box center [187, 11] width 160 height 10
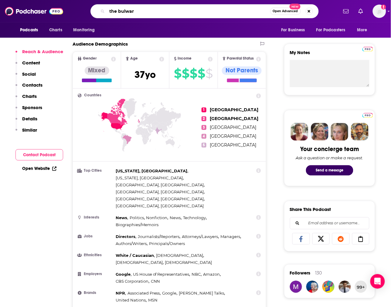
type input "the bulwark"
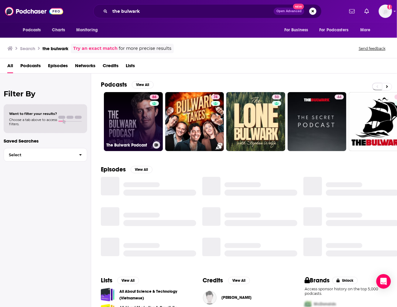
click at [123, 117] on link "86 The Bulwark Podcast" at bounding box center [133, 121] width 59 height 59
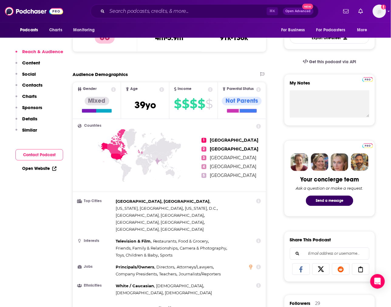
scroll to position [185, 0]
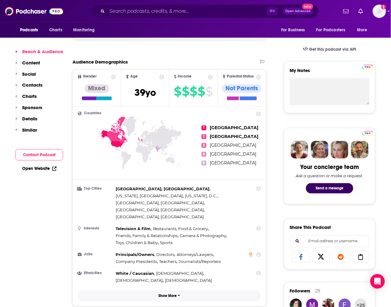
click at [157, 201] on button "Show More" at bounding box center [169, 295] width 183 height 11
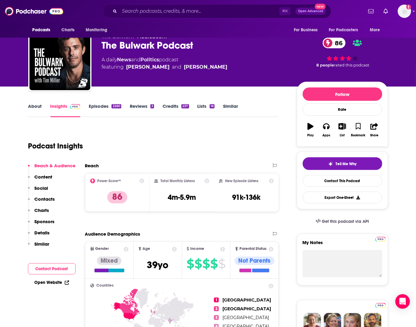
scroll to position [0, 0]
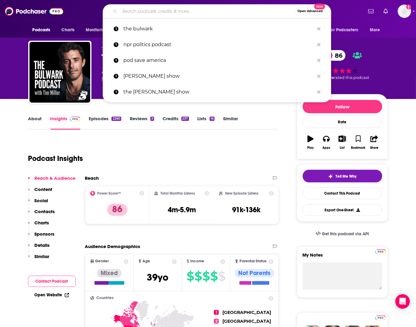
click at [157, 13] on input "Search podcasts, credits, & more..." at bounding box center [206, 11] width 175 height 10
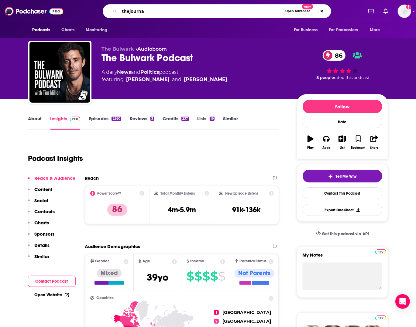
type input "thejournal"
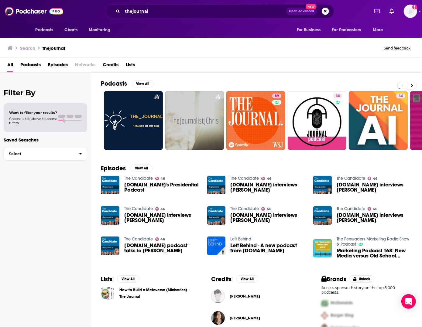
click at [131, 5] on div "thejournal Open Advanced New" at bounding box center [220, 11] width 228 height 14
click at [132, 12] on input "thejournal" at bounding box center [204, 11] width 164 height 10
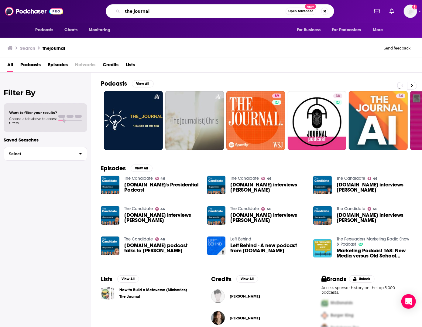
click at [167, 15] on input "the journal" at bounding box center [203, 11] width 163 height 10
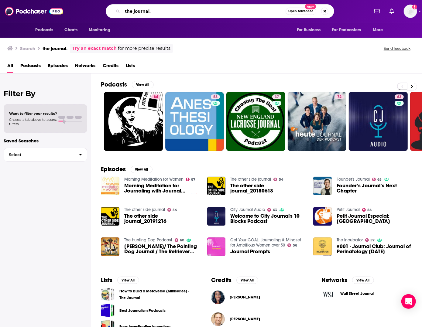
click at [154, 12] on input "the journal." at bounding box center [203, 11] width 163 height 10
click at [60, 66] on span "Episodes" at bounding box center [58, 67] width 20 height 12
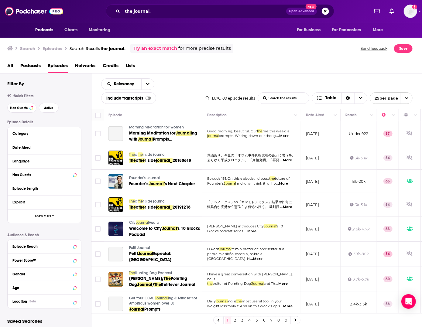
click at [36, 67] on span "Podcasts" at bounding box center [30, 67] width 20 height 12
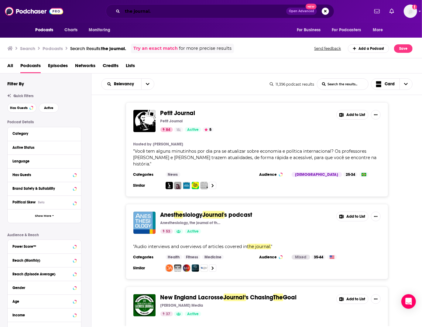
click at [139, 12] on input "the journal." at bounding box center [204, 11] width 164 height 10
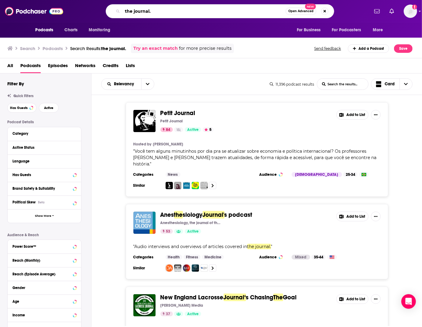
click at [139, 12] on input "the journal." at bounding box center [203, 11] width 163 height 10
type input "THE JOURNAL"
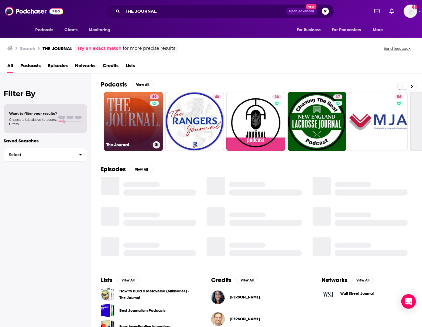
click at [121, 130] on link "89 The Journal." at bounding box center [133, 121] width 59 height 59
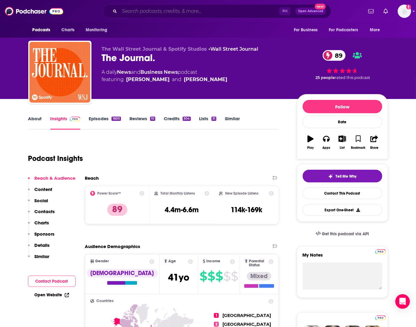
click at [152, 13] on input "Search podcasts, credits, & more..." at bounding box center [199, 11] width 160 height 10
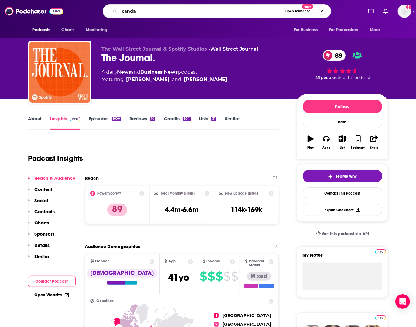
type input "candac"
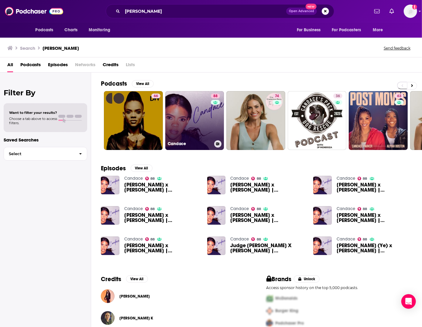
click at [198, 114] on link "88 [PERSON_NAME]" at bounding box center [194, 120] width 59 height 59
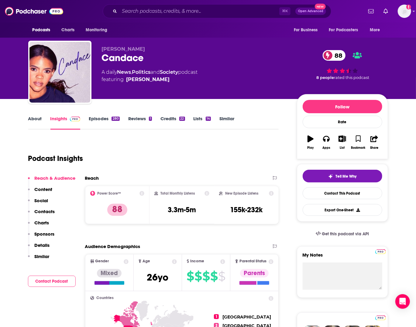
click at [143, 5] on div "⌘ K Open Advanced New" at bounding box center [217, 11] width 228 height 14
click at [135, 8] on input "Search podcasts, credits, & more..." at bounding box center [199, 11] width 160 height 10
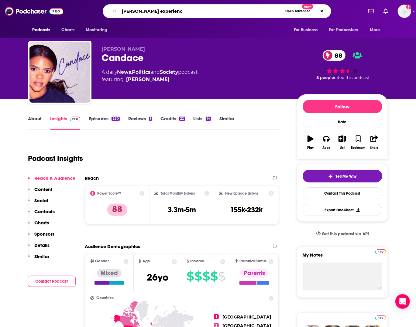
type input "joe rogan experience"
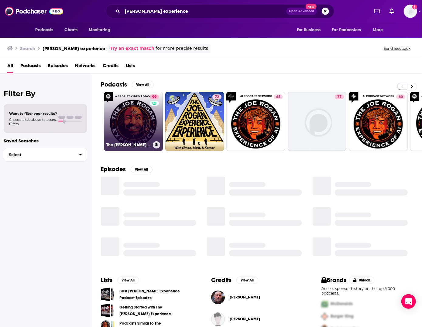
click at [133, 123] on link "99 The [PERSON_NAME] Experience" at bounding box center [133, 121] width 59 height 59
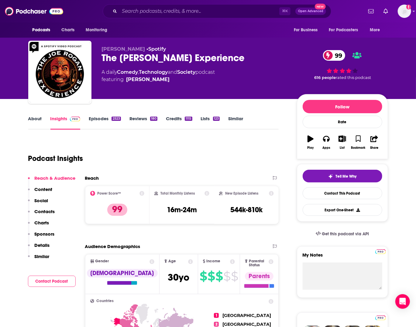
scroll to position [19, 0]
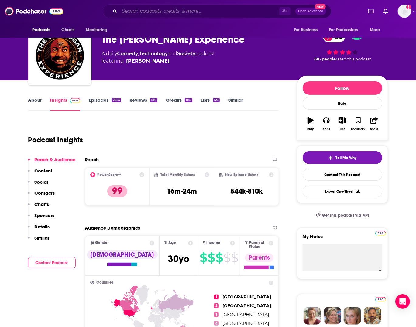
click at [152, 14] on input "Search podcasts, credits, & more..." at bounding box center [199, 11] width 160 height 10
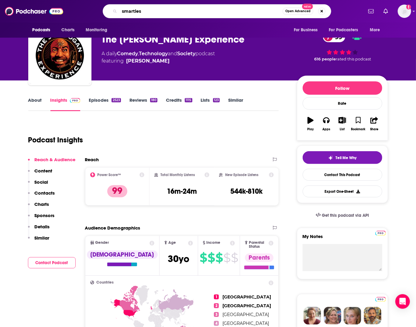
type input "smartless"
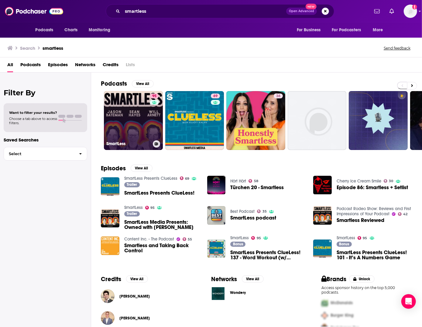
click at [136, 120] on link "95 SmartLess" at bounding box center [133, 120] width 59 height 59
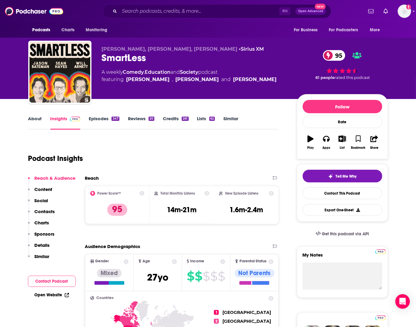
scroll to position [16, 0]
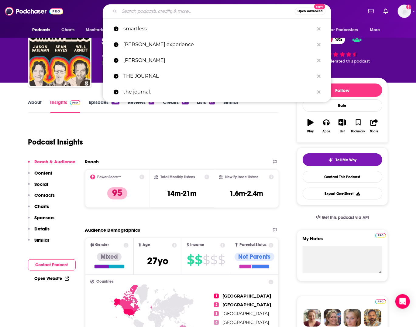
click at [174, 11] on input "Search podcasts, credits, & more..." at bounding box center [206, 11] width 175 height 10
type input "x"
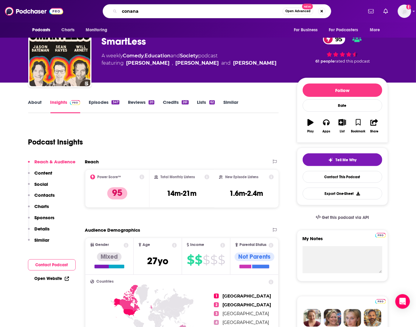
type input "conan"
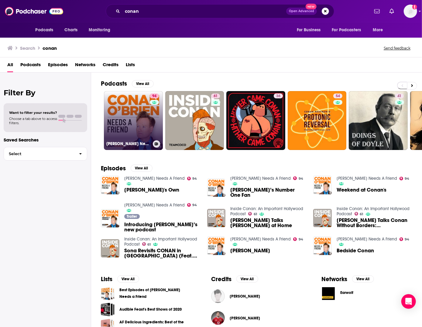
click at [116, 110] on link "94 [PERSON_NAME] Needs A Friend" at bounding box center [133, 120] width 59 height 59
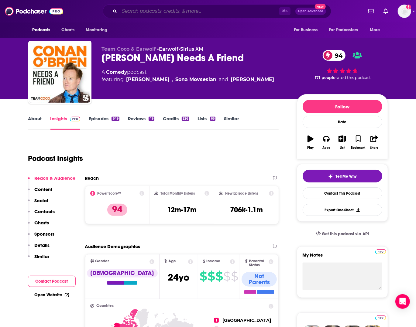
click at [159, 15] on input "Search podcasts, credits, & more..." at bounding box center [199, 11] width 160 height 10
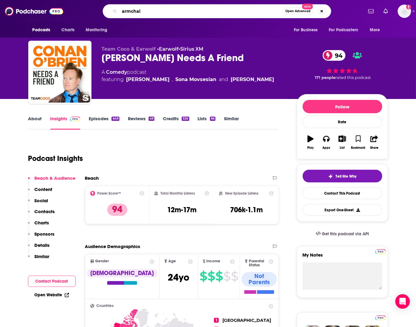
type input "armchair"
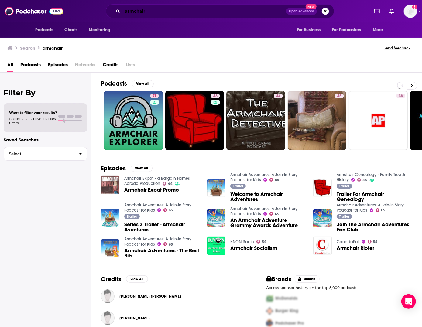
click at [167, 12] on input "armchair" at bounding box center [204, 11] width 164 height 10
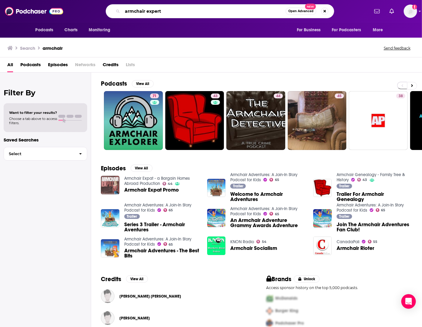
type input "armchair expert"
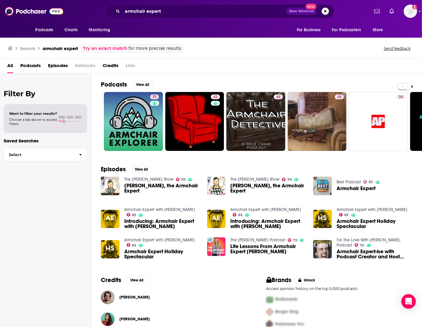
click at [130, 186] on span "Dax Shepard, the Armchair Expert" at bounding box center [162, 188] width 76 height 10
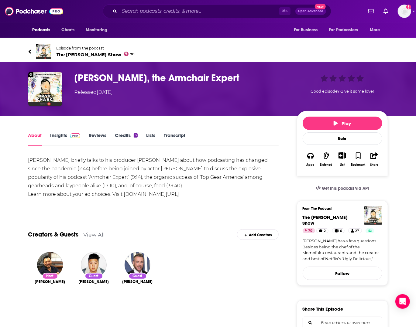
click at [112, 78] on h1 "Dax Shepard, the Armchair Expert" at bounding box center [180, 78] width 213 height 12
click at [31, 84] on img "Dax Shepard, the Armchair Expert" at bounding box center [45, 89] width 34 height 34
click at [40, 87] on img "Dax Shepard, the Armchair Expert" at bounding box center [45, 89] width 34 height 34
click at [150, 12] on input "Search podcasts, credits, & more..." at bounding box center [199, 11] width 160 height 10
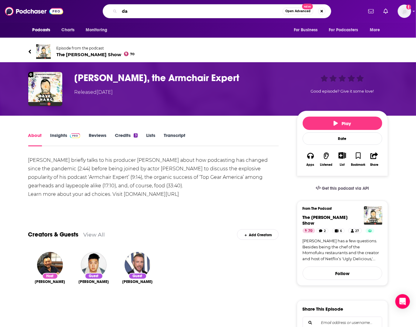
type input "dax"
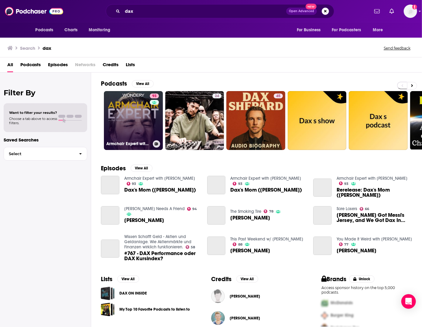
click at [145, 123] on link "93 Armchair Expert with [PERSON_NAME]" at bounding box center [133, 120] width 59 height 59
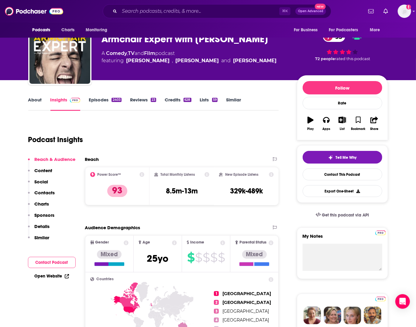
scroll to position [29, 0]
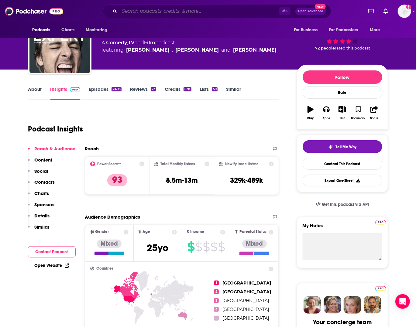
click at [168, 9] on input "Search podcasts, credits, & more..." at bounding box center [199, 11] width 160 height 10
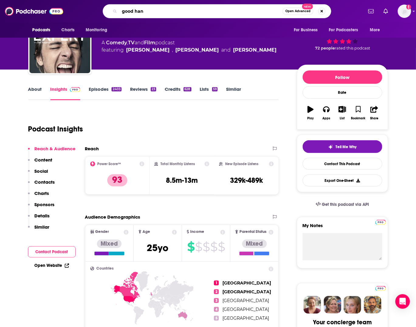
type input "good hang"
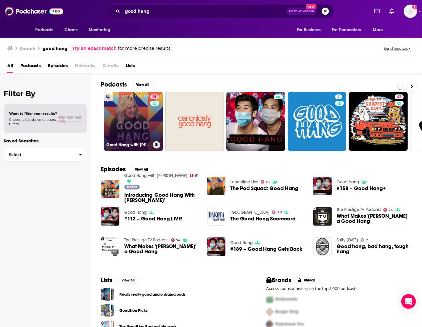
click at [136, 124] on link "91 Good Hang with [PERSON_NAME]" at bounding box center [133, 121] width 59 height 59
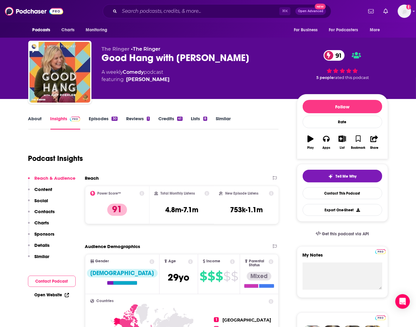
scroll to position [7, 0]
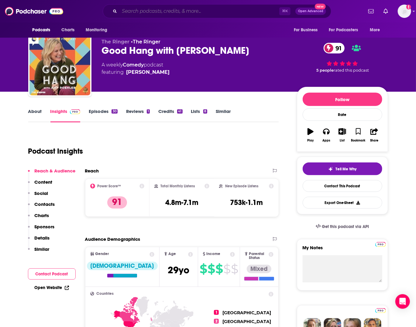
click at [134, 13] on input "Search podcasts, credits, & more..." at bounding box center [199, 11] width 160 height 10
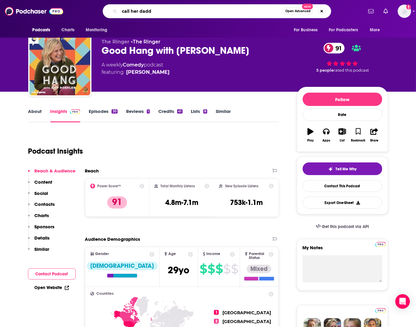
type input "call her daddy"
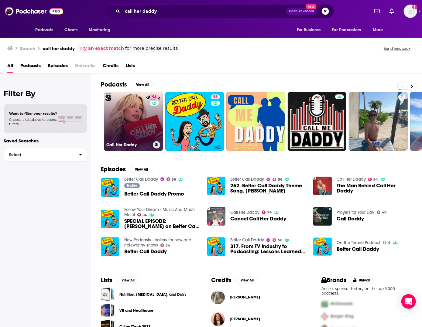
click at [116, 114] on link "94 Call Her Daddy" at bounding box center [133, 121] width 59 height 59
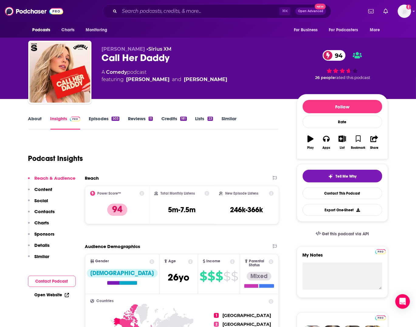
scroll to position [37, 0]
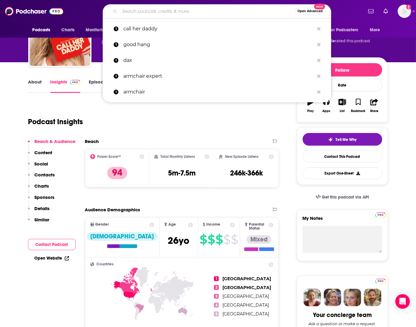
click at [159, 12] on input "Search podcasts, credits, & more..." at bounding box center [206, 11] width 175 height 10
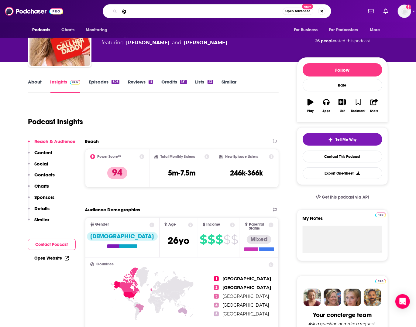
type input "/"
type input "good hang"
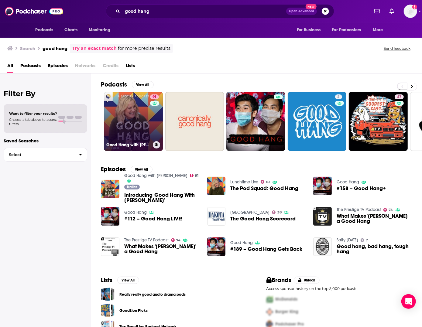
click at [123, 104] on link "91 Good Hang with [PERSON_NAME]" at bounding box center [133, 121] width 59 height 59
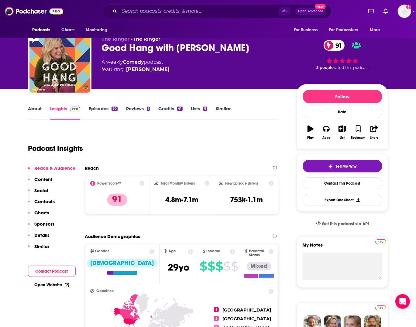
scroll to position [10, 0]
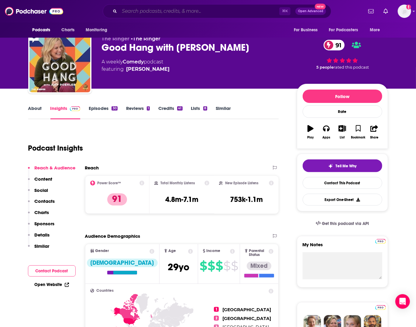
click at [166, 14] on input "Search podcasts, credits, & more..." at bounding box center [199, 11] width 160 height 10
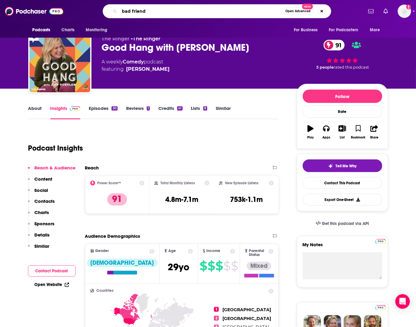
type input "bad friends"
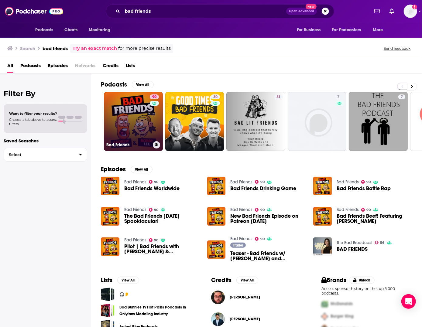
click at [139, 115] on link "90 Bad Friends" at bounding box center [133, 121] width 59 height 59
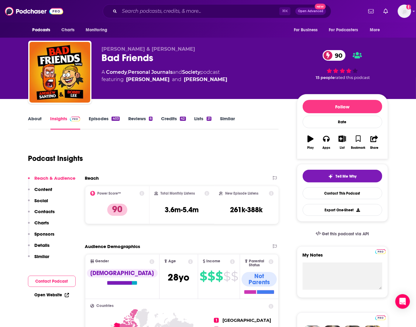
scroll to position [13, 0]
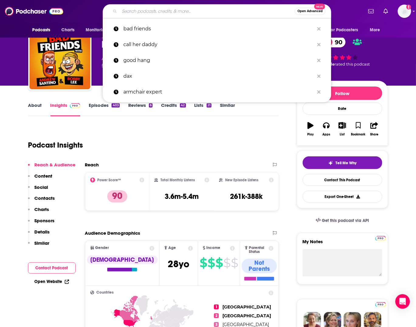
click at [143, 15] on input "Search podcasts, credits, & more..." at bounding box center [206, 11] width 175 height 10
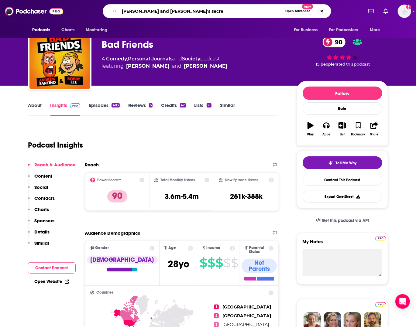
type input "[PERSON_NAME] and [PERSON_NAME]'s secret"
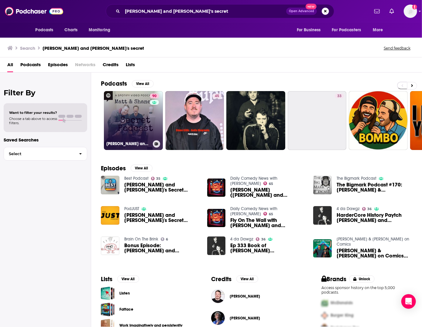
click at [130, 115] on link "90 [PERSON_NAME] and [PERSON_NAME]'s Secret Podcast" at bounding box center [133, 120] width 59 height 59
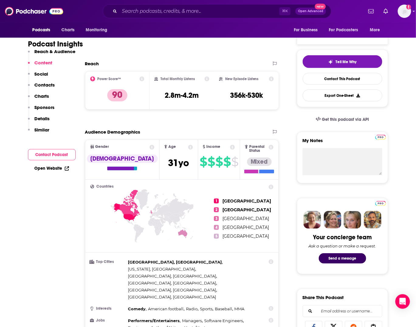
scroll to position [81, 0]
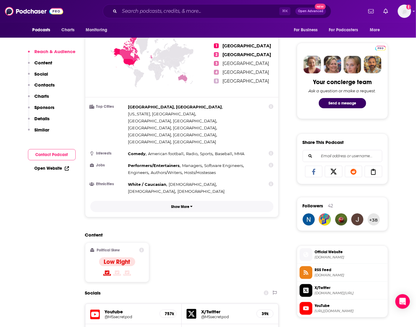
click at [175, 201] on p "Show More" at bounding box center [180, 207] width 18 height 4
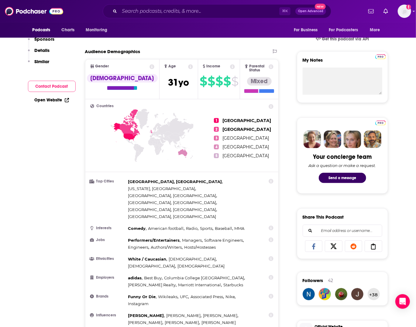
scroll to position [0, 0]
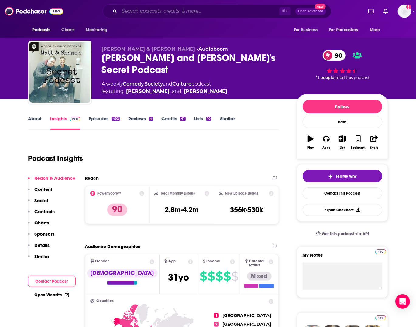
click at [139, 15] on input "Search podcasts, credits, & more..." at bounding box center [199, 11] width 160 height 10
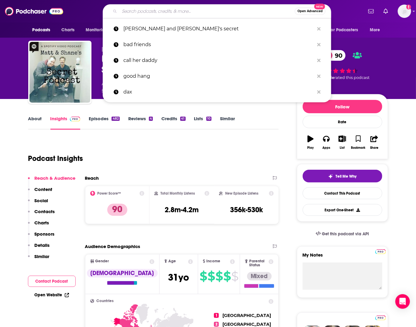
click at [139, 15] on input "Search podcasts, credits, & more..." at bounding box center [206, 11] width 175 height 10
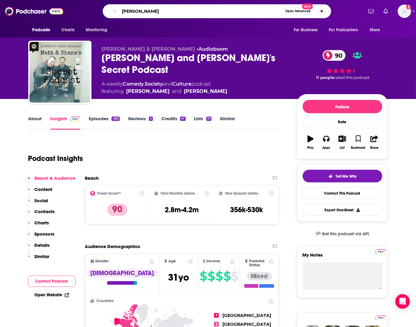
type input "[PERSON_NAME]"
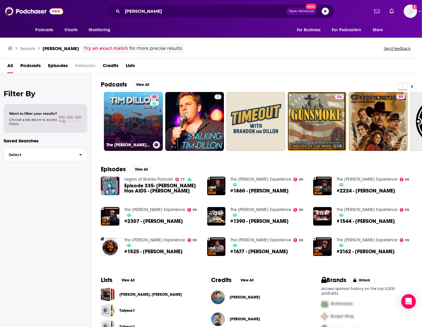
click at [115, 108] on link "85 The [PERSON_NAME] Show" at bounding box center [133, 121] width 59 height 59
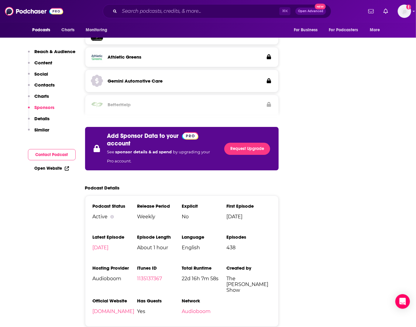
scroll to position [1044, 0]
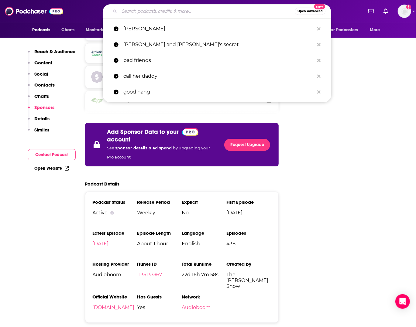
click at [147, 6] on input "Search podcasts, credits, & more..." at bounding box center [206, 11] width 175 height 10
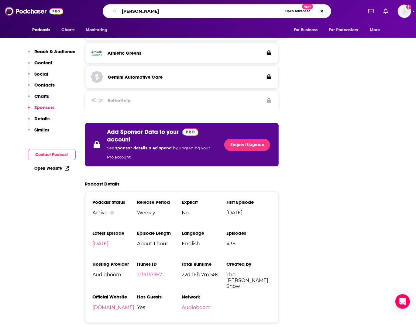
type input "theo von"
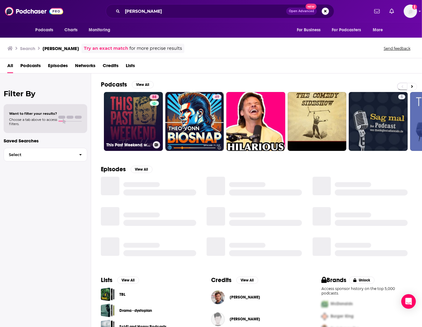
click at [136, 121] on link "88 This Past Weekend w/ [PERSON_NAME]" at bounding box center [133, 121] width 59 height 59
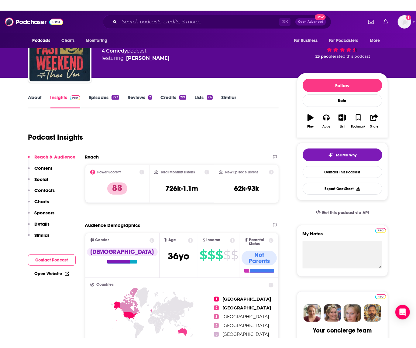
scroll to position [32, 0]
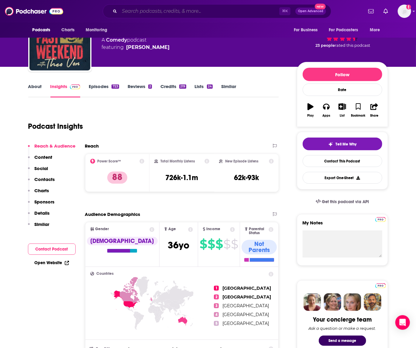
click at [139, 10] on input "Search podcasts, credits, & more..." at bounding box center [199, 11] width 160 height 10
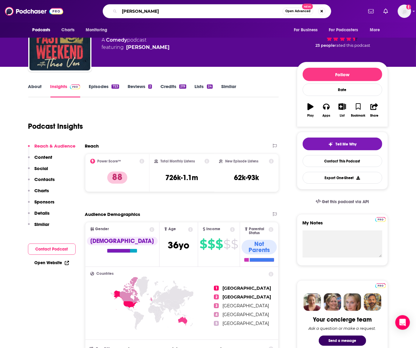
type input "kylie kelice"
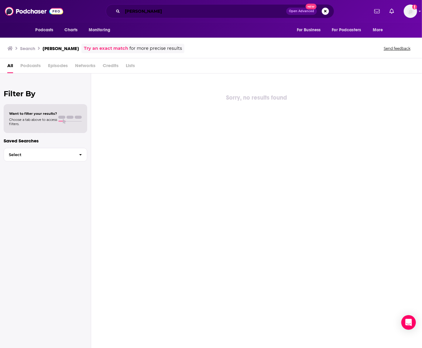
click at [145, 12] on input "kylie kelice" at bounding box center [204, 11] width 164 height 10
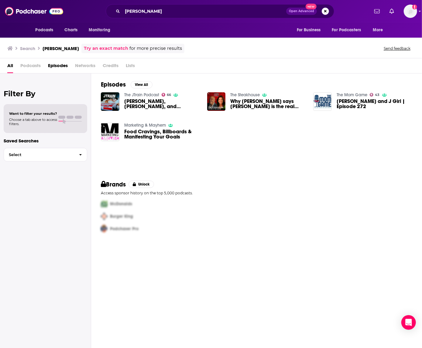
click at [142, 5] on div "kylie kelcie Open Advanced New" at bounding box center [220, 11] width 228 height 14
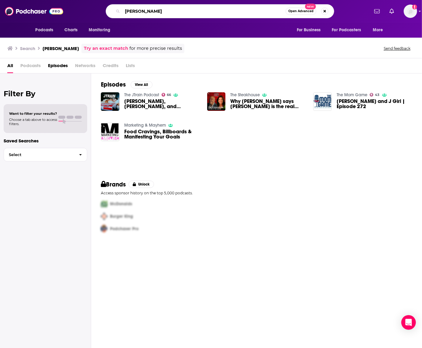
click at [139, 8] on input "kylie kelcie" at bounding box center [203, 11] width 163 height 10
type input "not gonna lie"
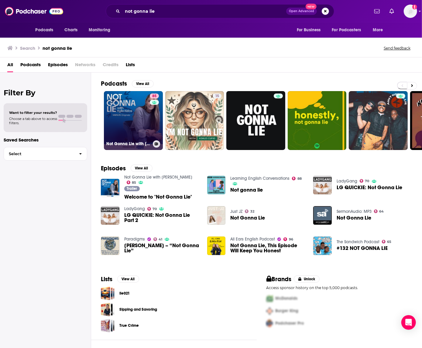
click at [126, 102] on link "85 Not Gonna Lie with Kylie Kelce" at bounding box center [133, 120] width 59 height 59
